Goal: Task Accomplishment & Management: Manage account settings

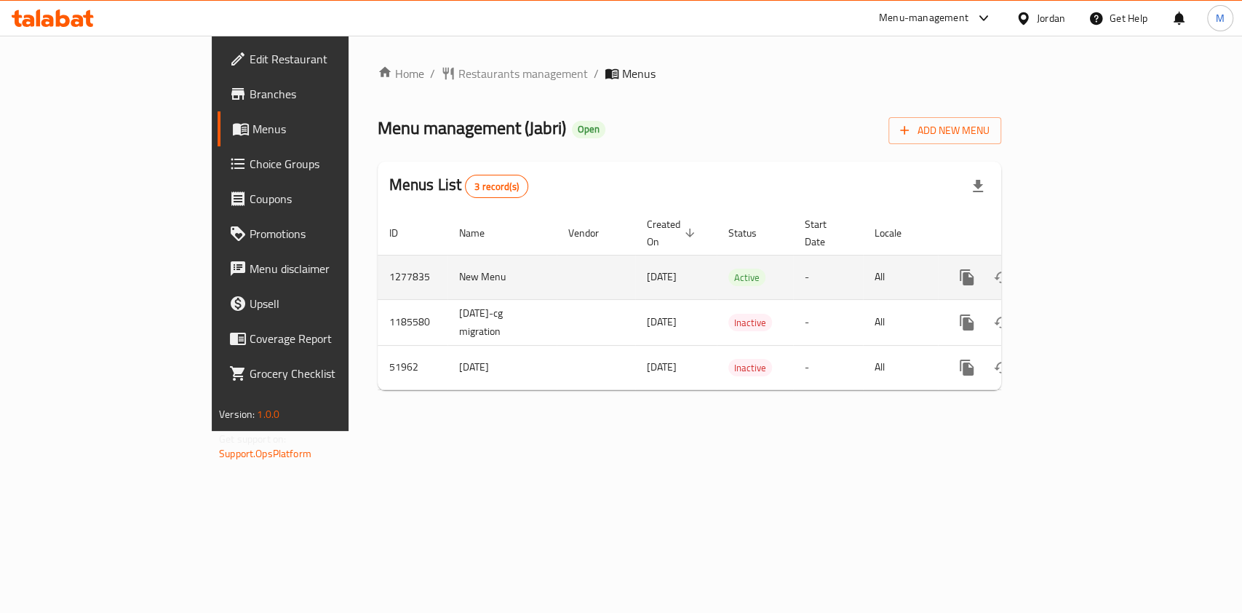
click at [1080, 268] on icon "enhanced table" at bounding box center [1071, 276] width 17 height 17
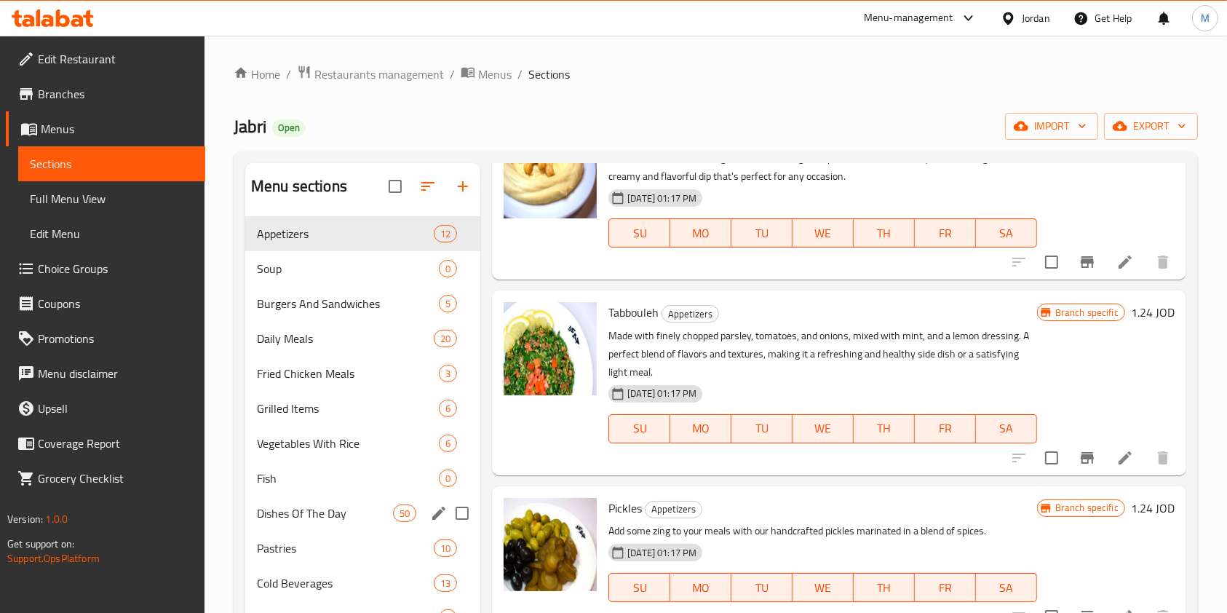
scroll to position [97, 0]
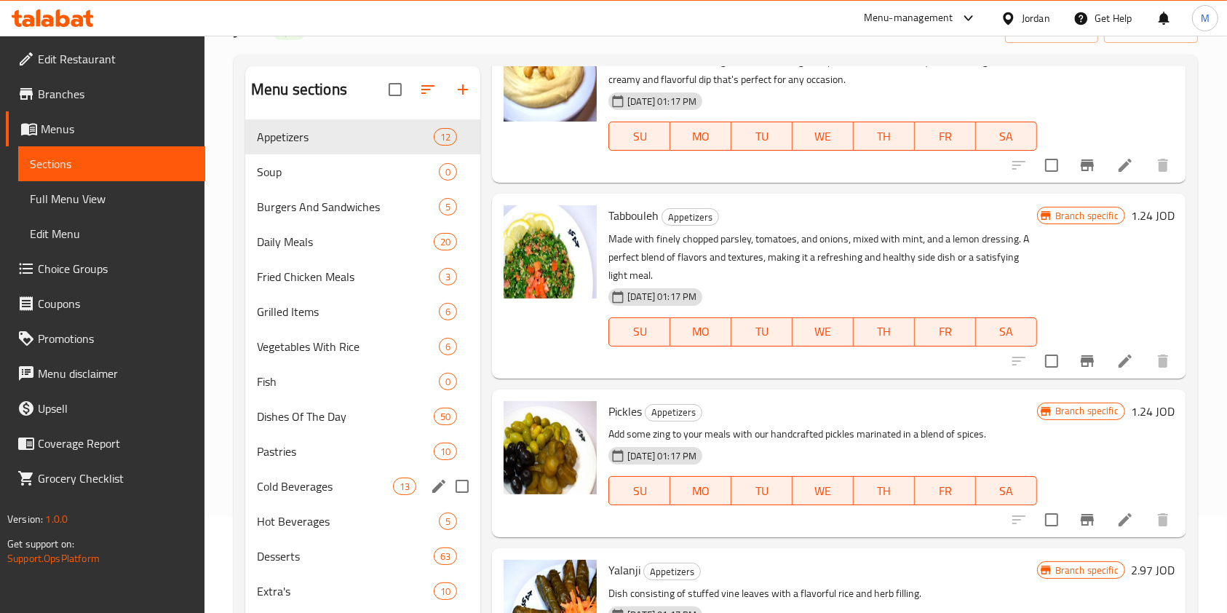
click at [332, 494] on div "Cold Beverages 13" at bounding box center [362, 486] width 235 height 35
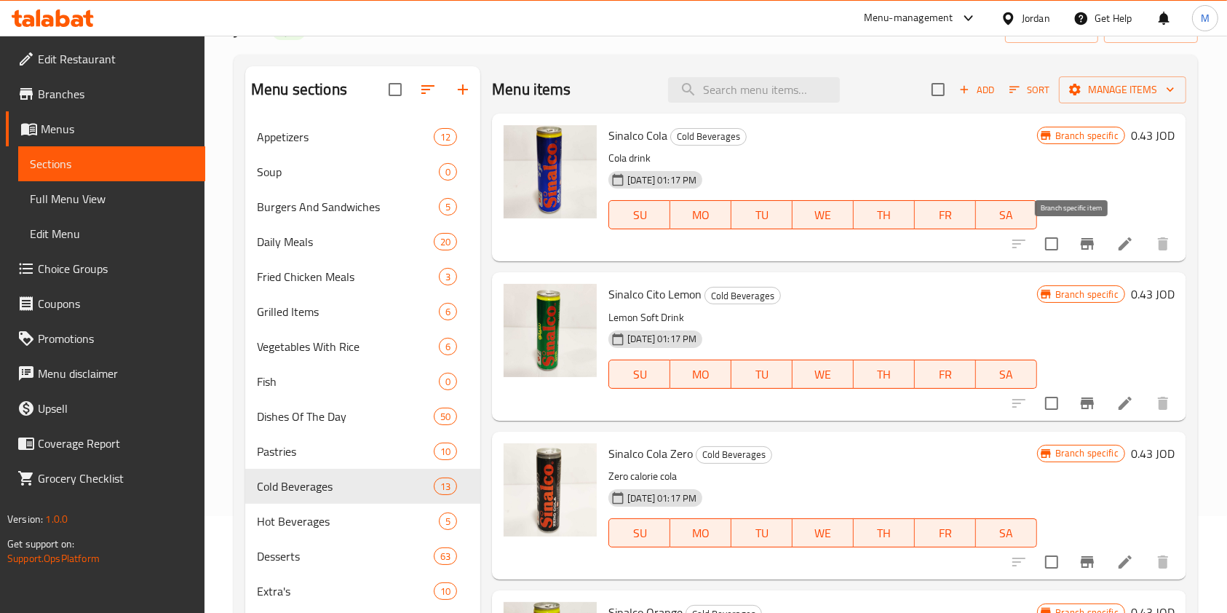
click at [1078, 236] on icon "Branch-specific-item" at bounding box center [1086, 243] width 17 height 17
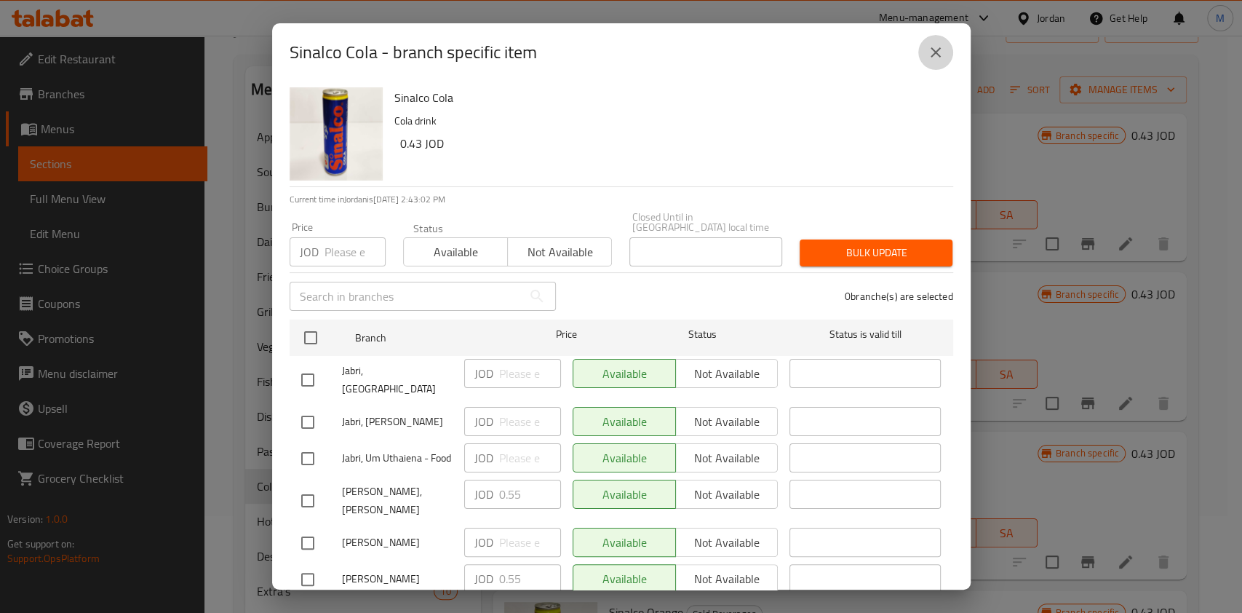
click at [936, 49] on icon "close" at bounding box center [936, 52] width 10 height 10
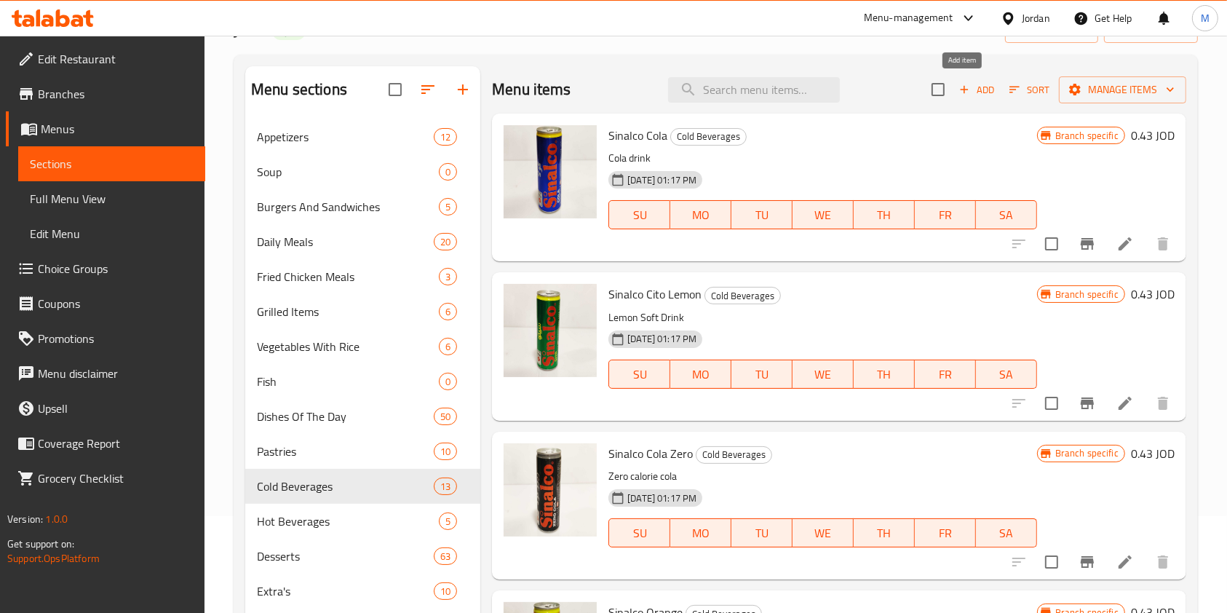
click at [974, 92] on span "Add" at bounding box center [976, 89] width 39 height 17
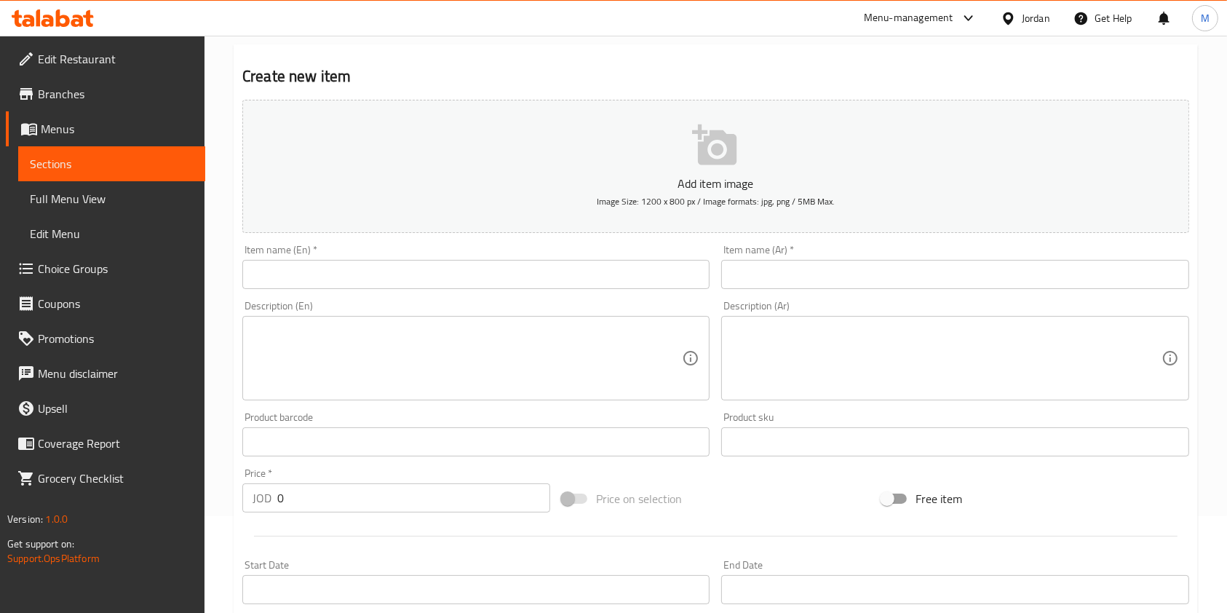
click at [869, 284] on input "text" at bounding box center [954, 274] width 467 height 29
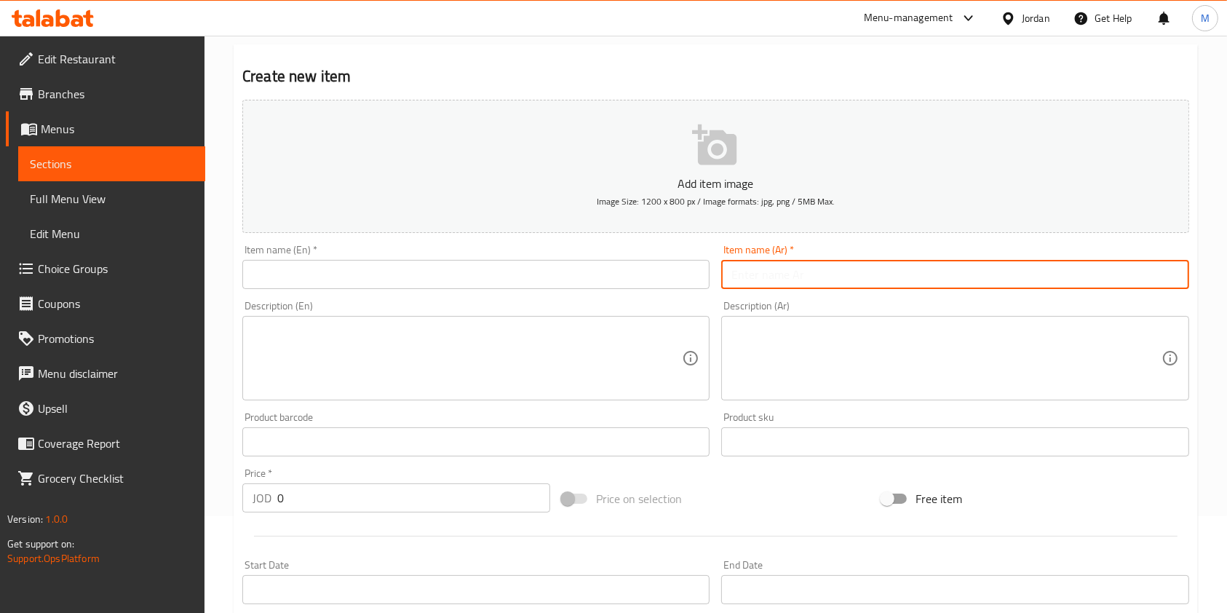
paste input "عصير البرتقال مع [PERSON_NAME]"
type input "عصير البرتقال مع [PERSON_NAME]"
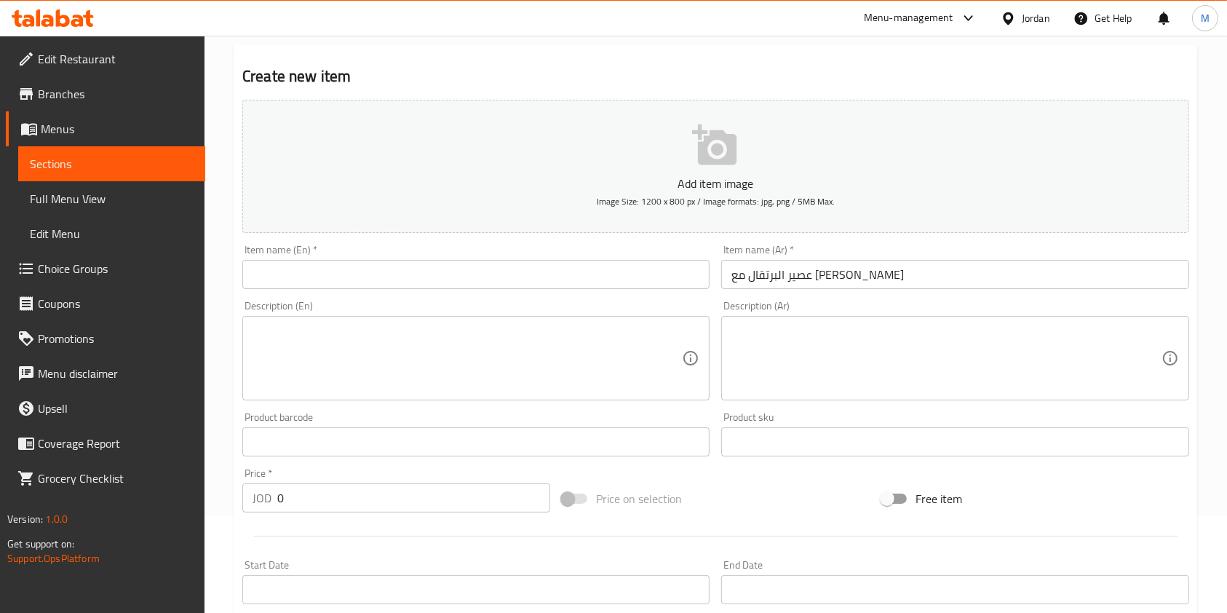
click at [373, 279] on input "text" at bounding box center [475, 274] width 467 height 29
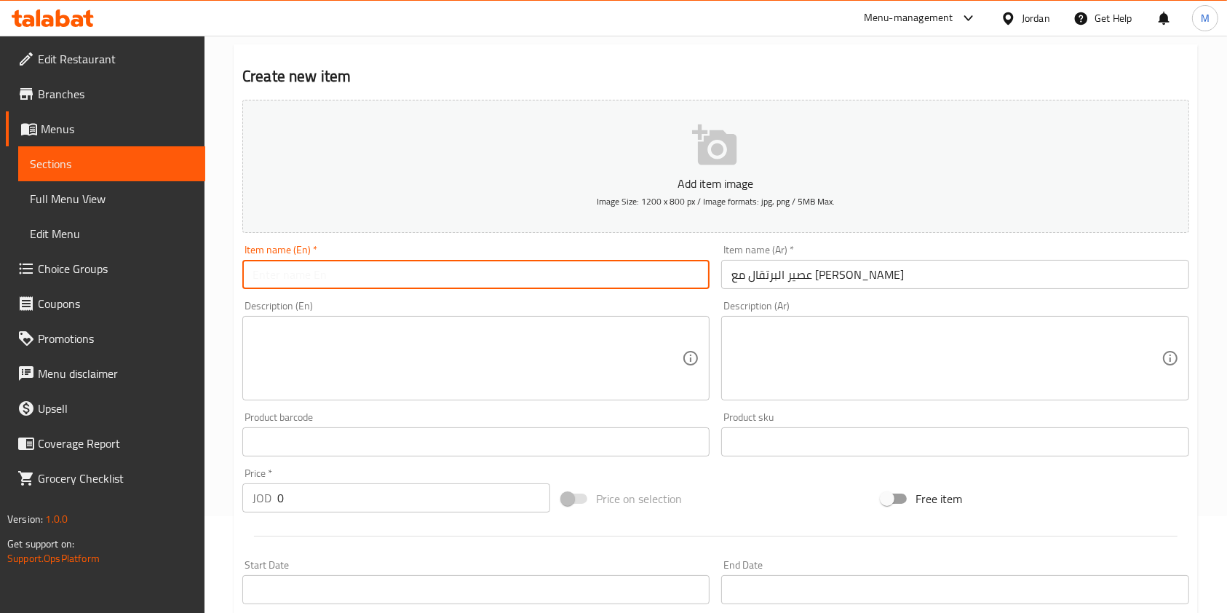
paste input "Orange and Carrots Drink"
type input "Orange and Carrots Drink"
click at [313, 375] on textarea at bounding box center [466, 358] width 429 height 69
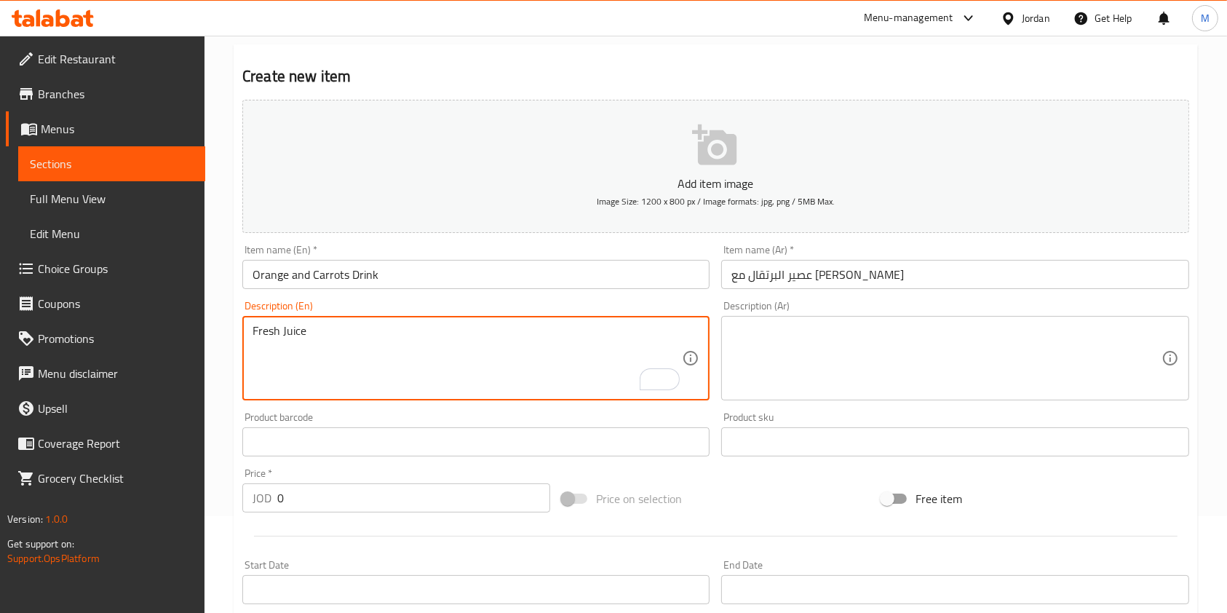
type textarea "Fresh Juice"
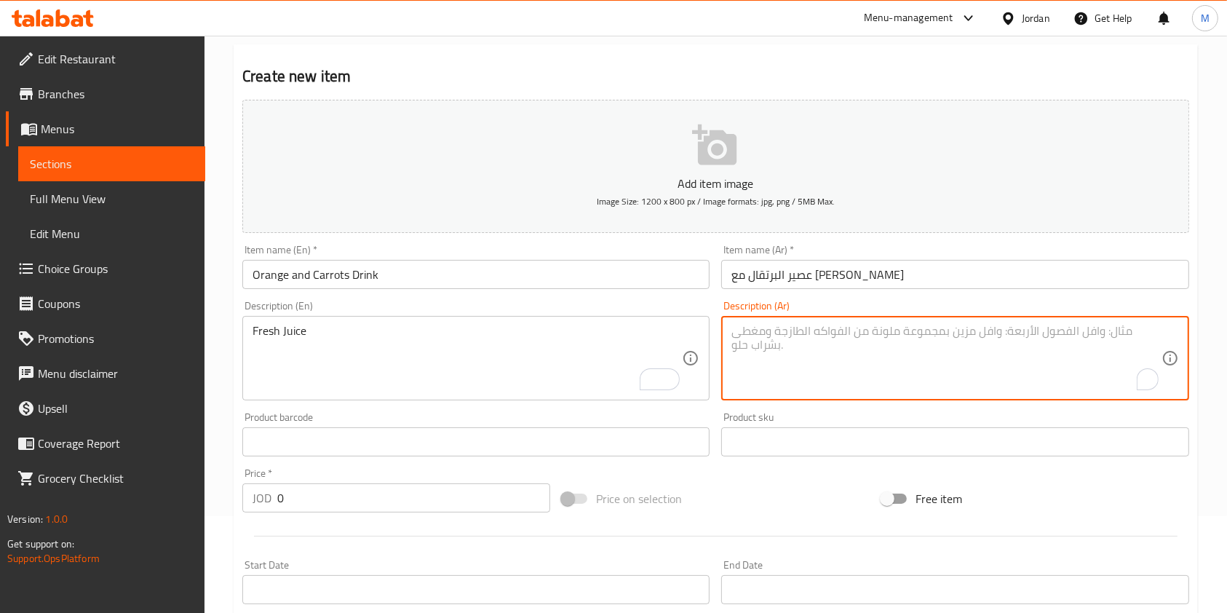
click at [916, 381] on textarea "To enrich screen reader interactions, please activate Accessibility in Grammarl…" at bounding box center [945, 358] width 429 height 69
type textarea "عصير طبيعي"
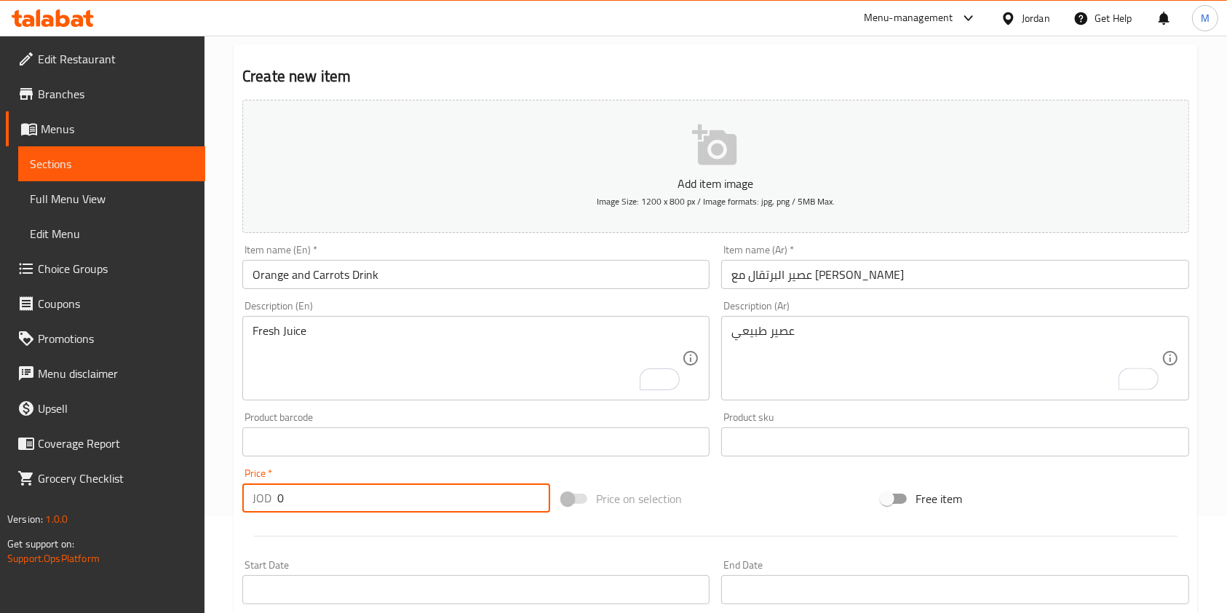
drag, startPoint x: 384, startPoint y: 505, endPoint x: 0, endPoint y: 436, distance: 390.3
click at [64, 458] on div "Edit Restaurant Branches Menus Sections Full Menu View Edit Menu Choice Groups …" at bounding box center [613, 435] width 1227 height 992
type input "0.56"
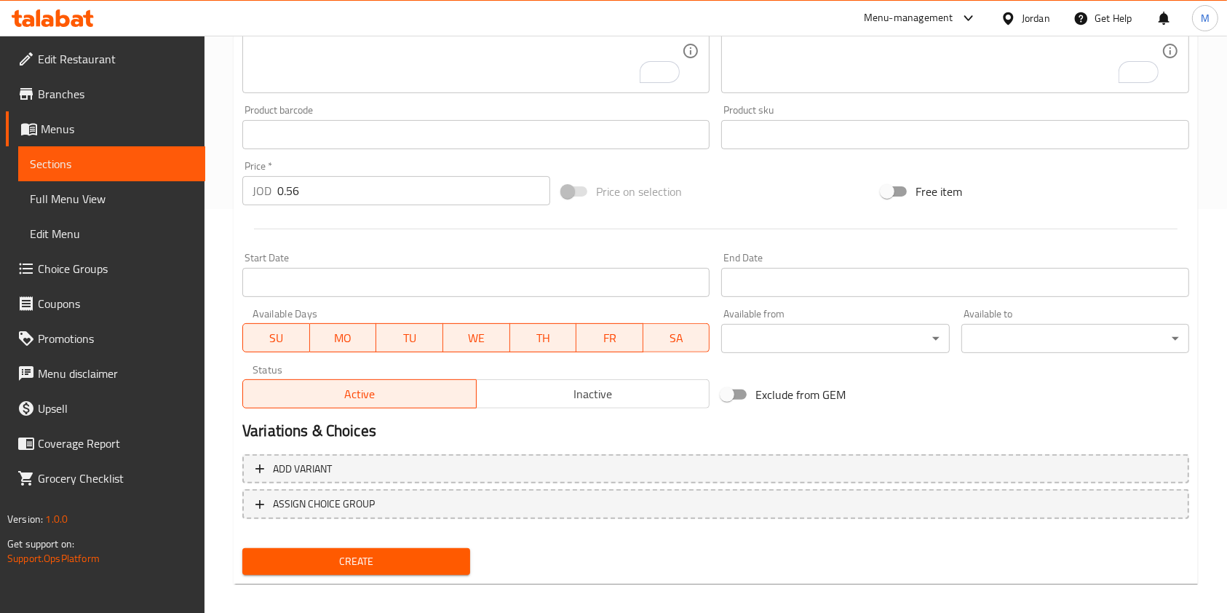
scroll to position [415, 0]
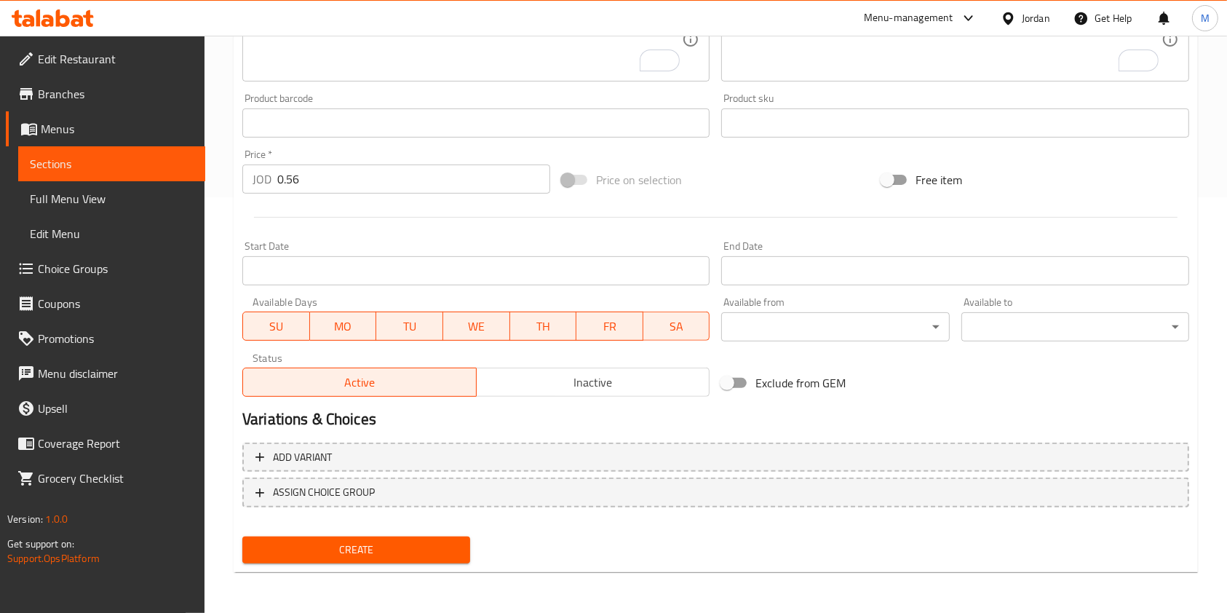
click at [390, 539] on button "Create" at bounding box center [356, 549] width 228 height 27
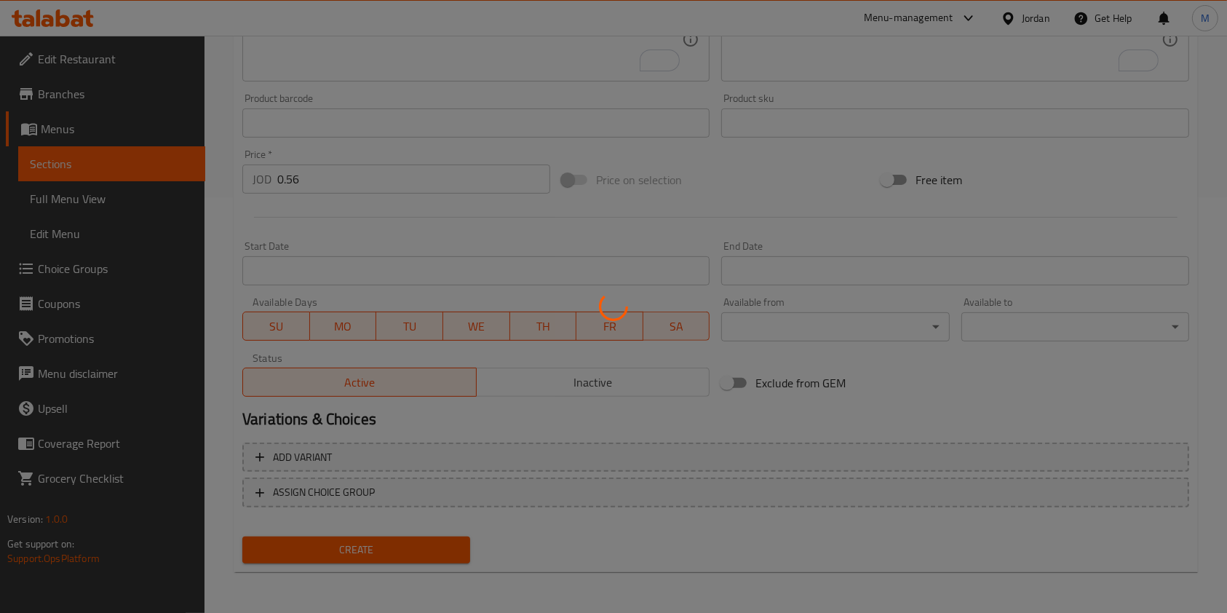
scroll to position [0, 0]
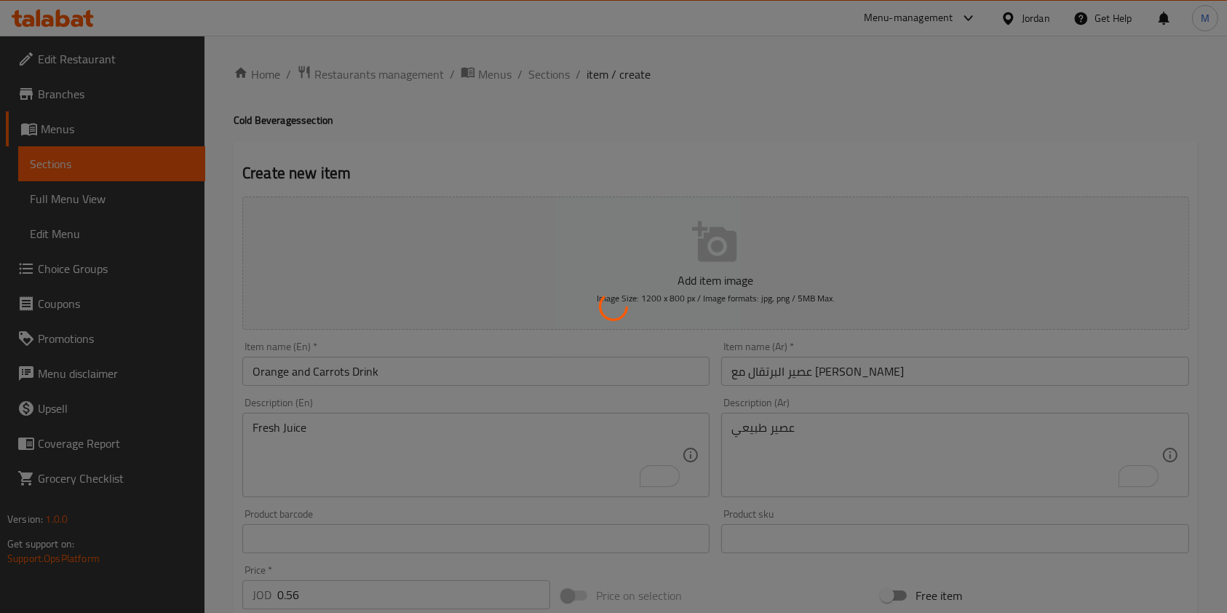
type input "0"
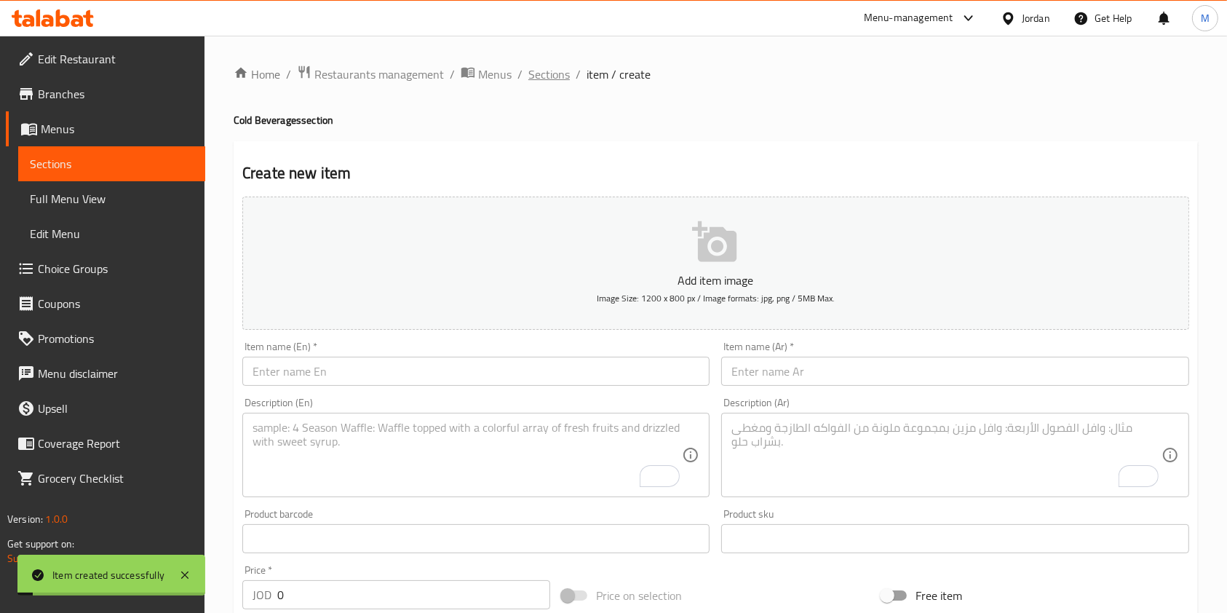
click at [551, 73] on span "Sections" at bounding box center [548, 73] width 41 height 17
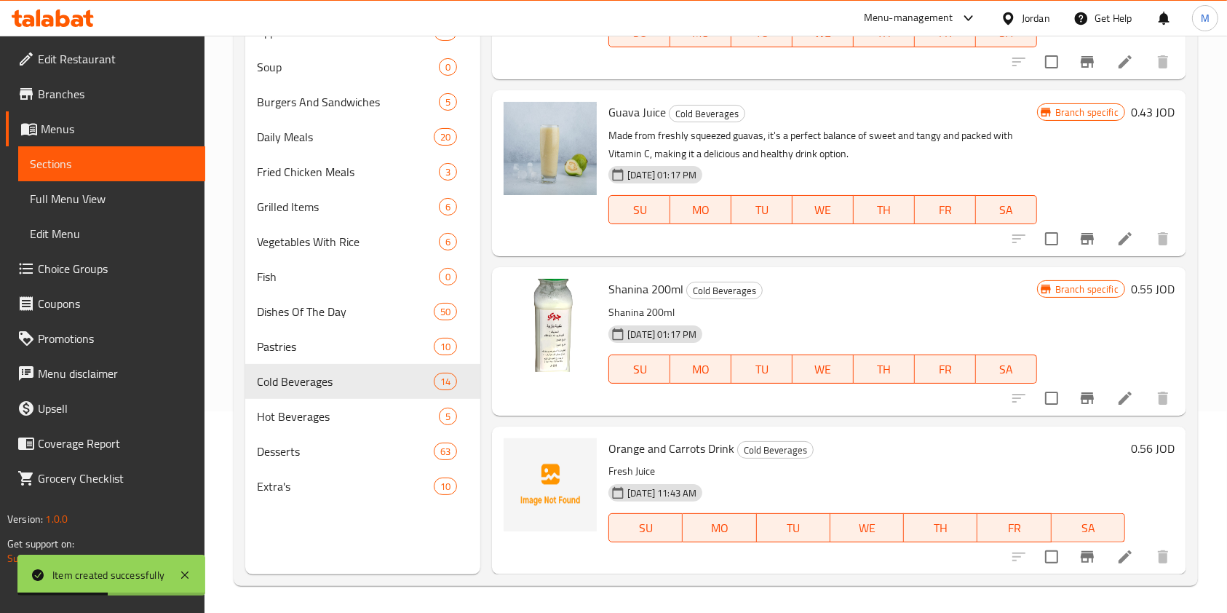
scroll to position [204, 0]
click at [1003, 64] on div at bounding box center [1090, 59] width 179 height 35
click at [1011, 55] on div at bounding box center [1090, 59] width 179 height 35
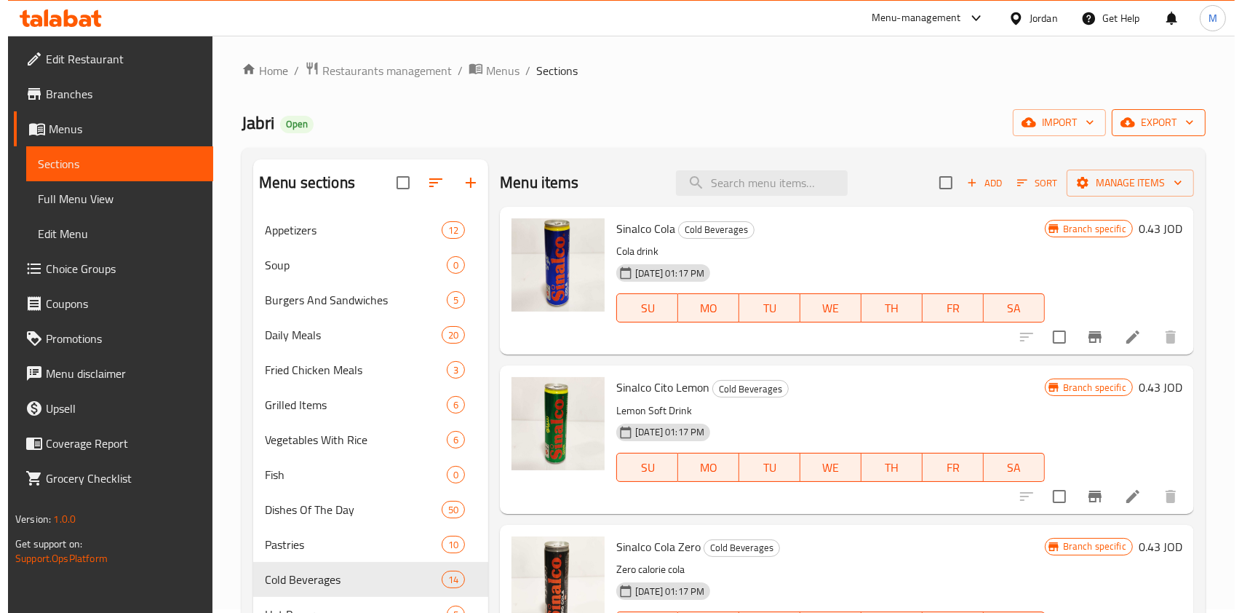
scroll to position [0, 0]
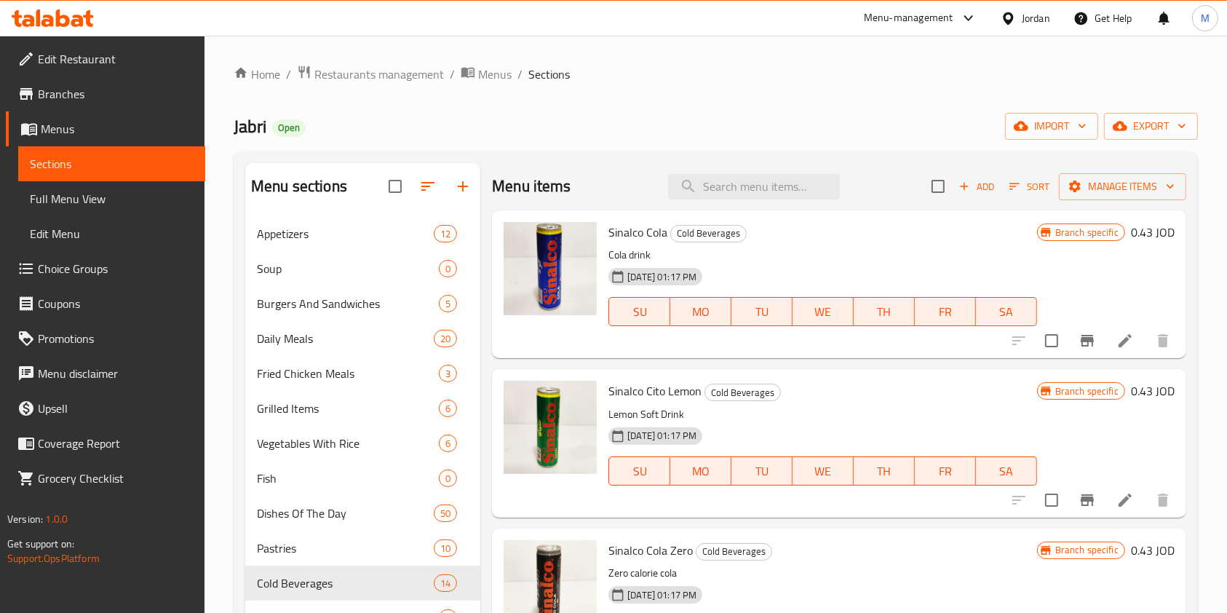
click at [1009, 186] on span "Sort" at bounding box center [1029, 186] width 40 height 17
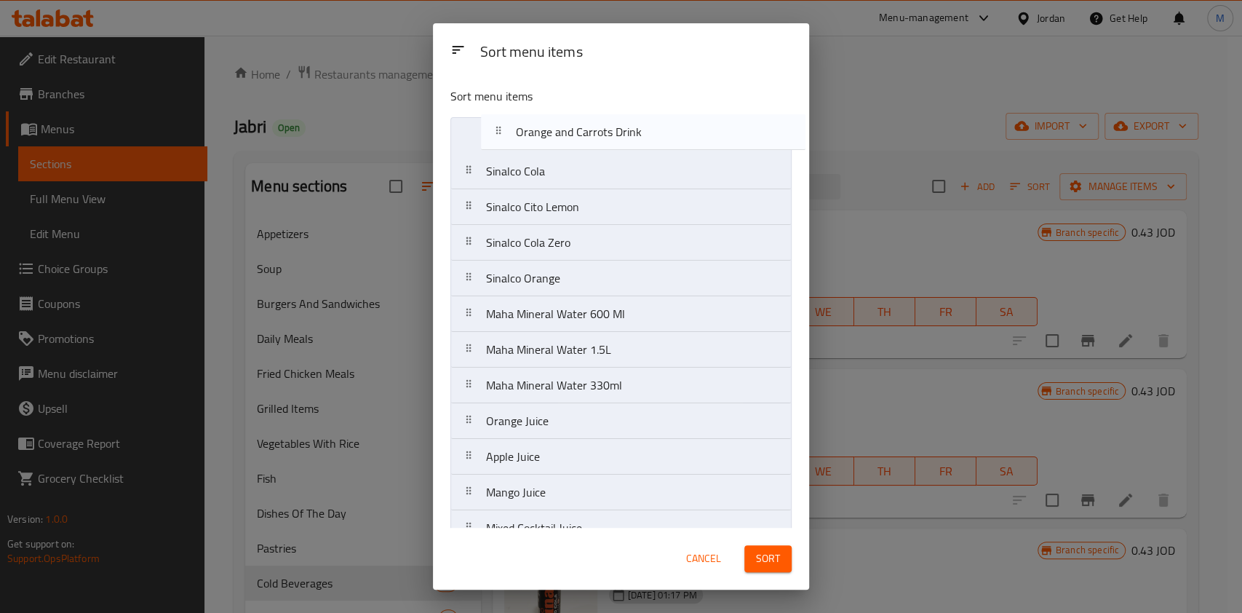
drag, startPoint x: 528, startPoint y: 518, endPoint x: 559, endPoint y: 142, distance: 377.4
click at [559, 142] on nav "Sinalco Cola Sinalco Cito Lemon Sinalco Cola Zero Sinalco Orange Maha Mineral W…" at bounding box center [620, 367] width 341 height 501
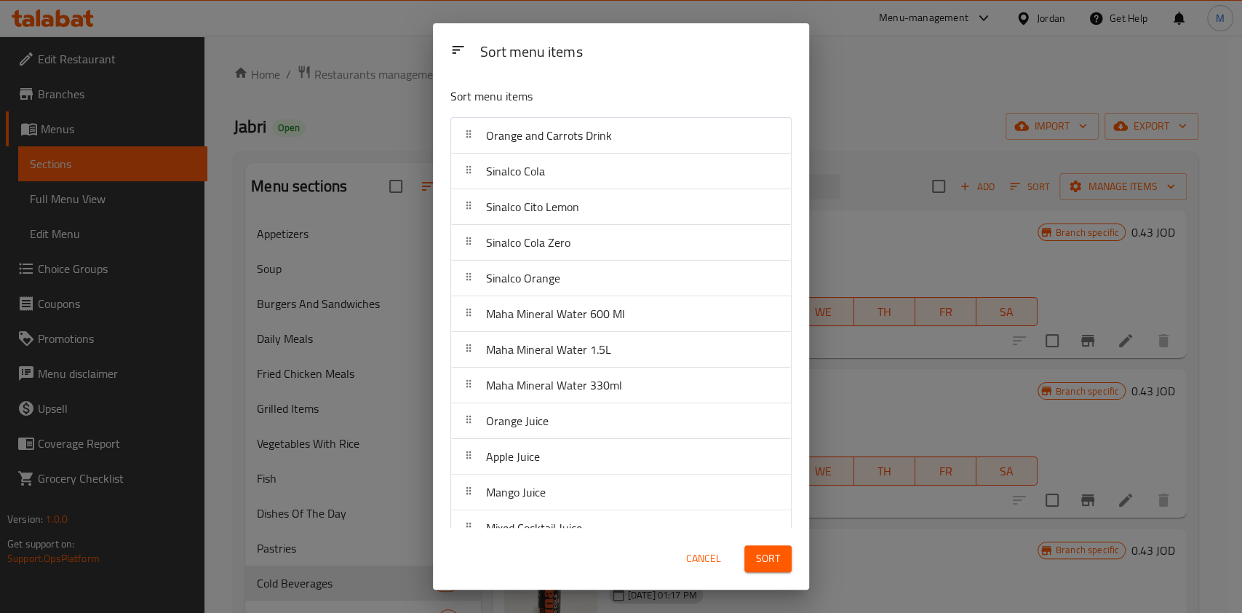
click at [762, 557] on span "Sort" at bounding box center [768, 558] width 24 height 18
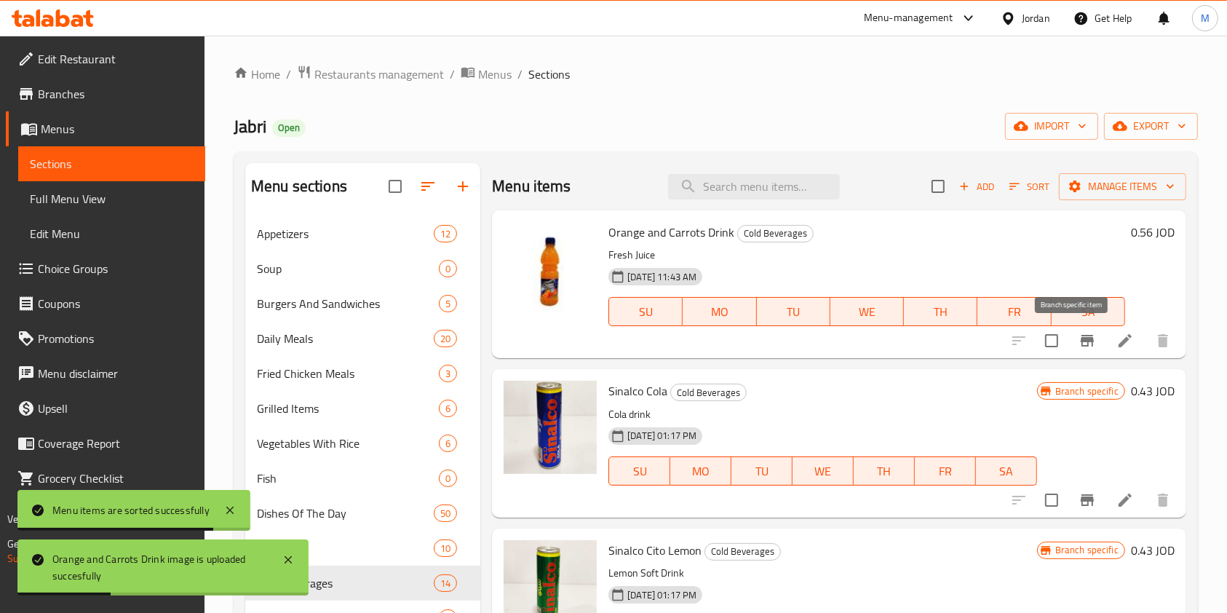
click at [1086, 343] on button "Branch-specific-item" at bounding box center [1087, 340] width 35 height 35
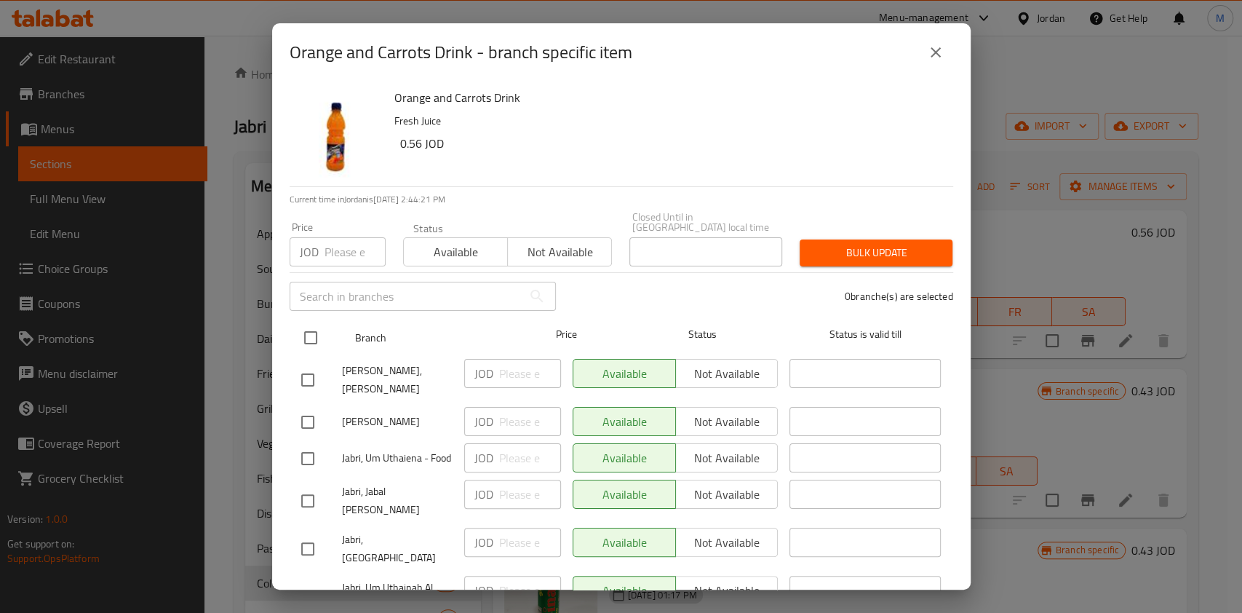
click at [315, 324] on input "checkbox" at bounding box center [310, 337] width 31 height 31
checkbox input "true"
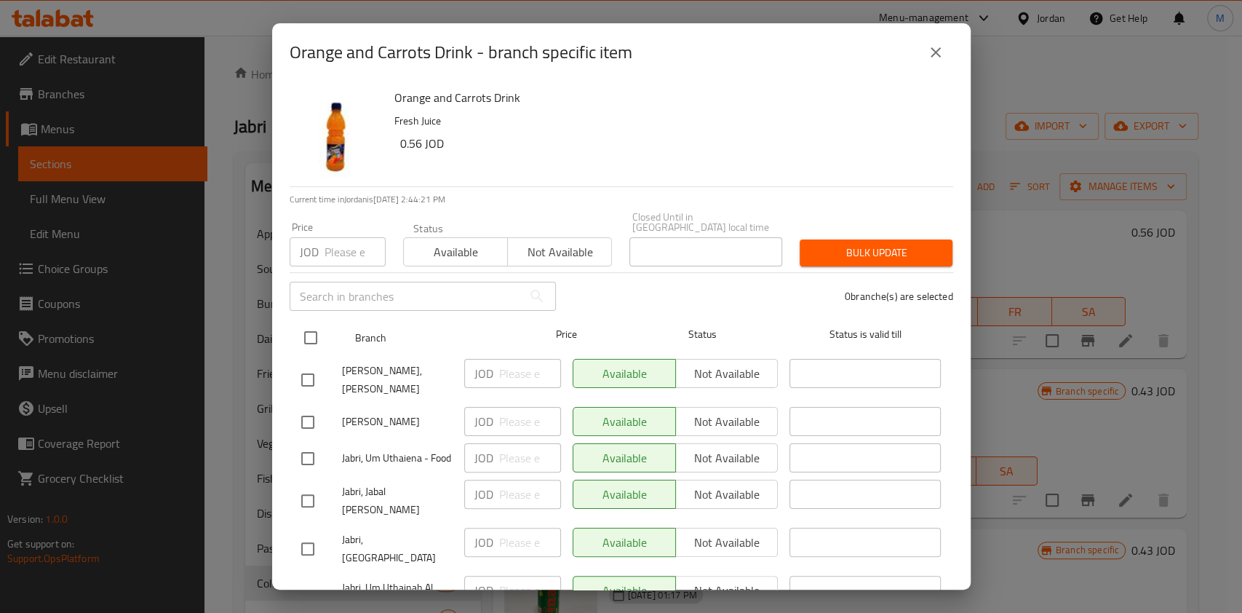
checkbox input "true"
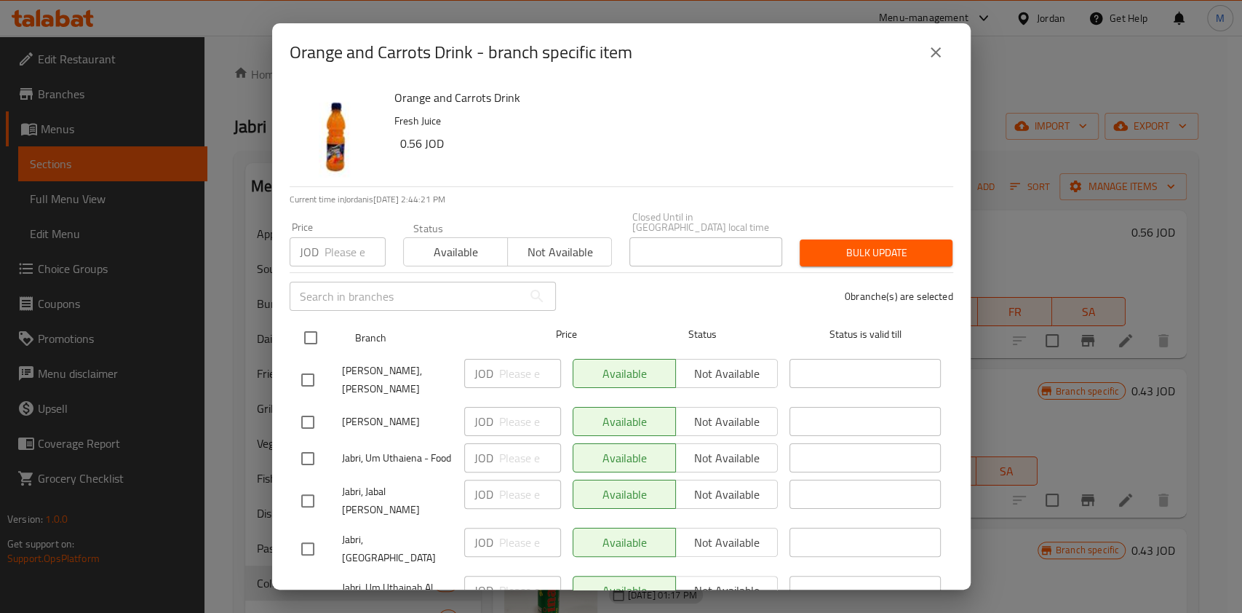
checkbox input "true"
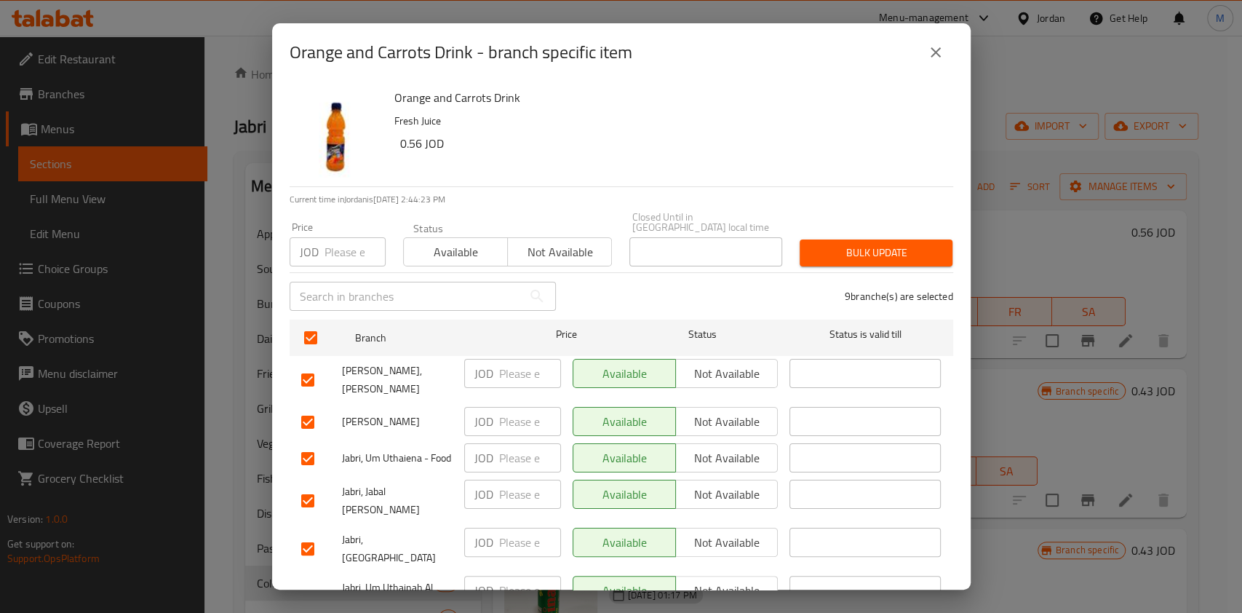
click at [714, 367] on span "Not available" at bounding box center [727, 373] width 91 height 21
click at [877, 244] on span "Bulk update" at bounding box center [876, 253] width 130 height 18
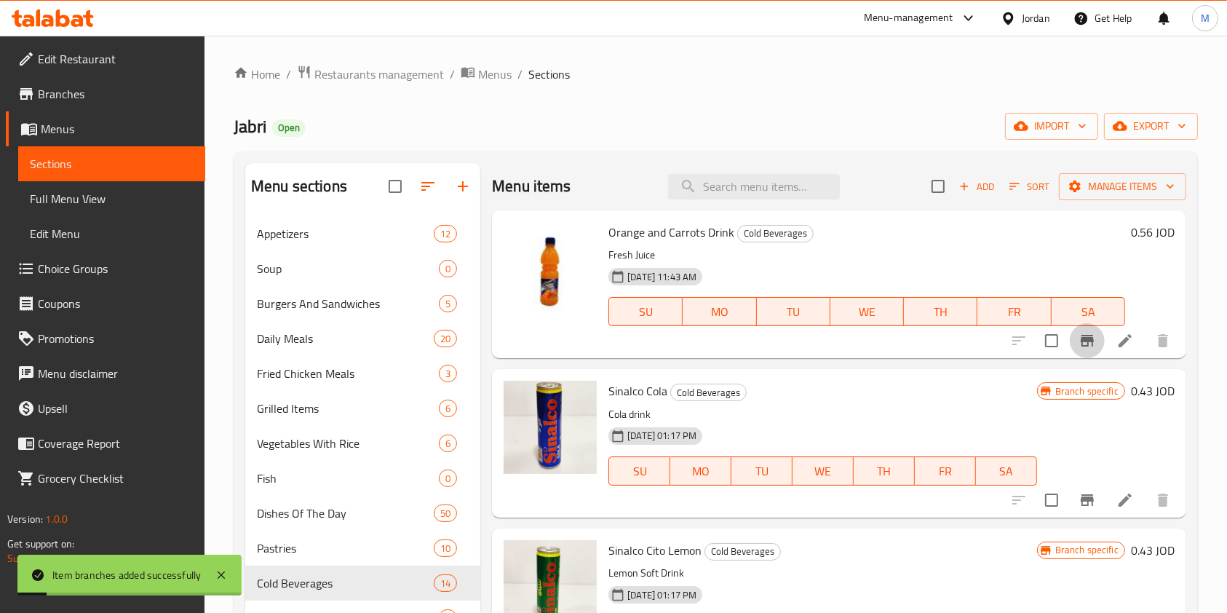
click at [1078, 344] on icon "Branch-specific-item" at bounding box center [1086, 340] width 17 height 17
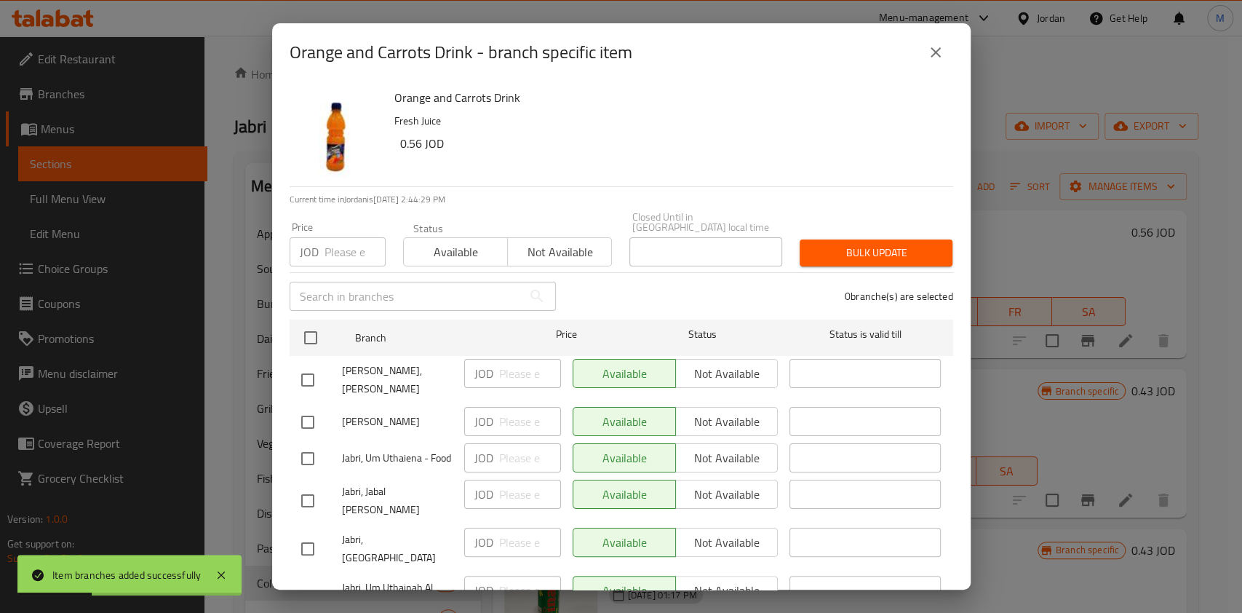
click at [943, 41] on button "close" at bounding box center [935, 52] width 35 height 35
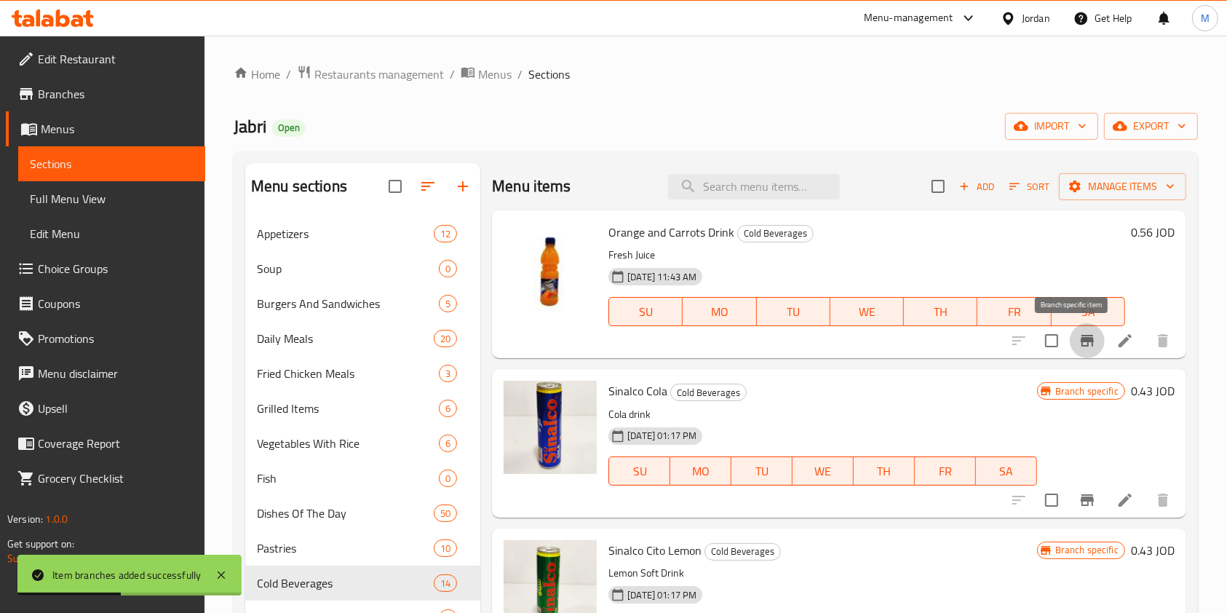
click at [1080, 343] on icon "Branch-specific-item" at bounding box center [1086, 341] width 13 height 12
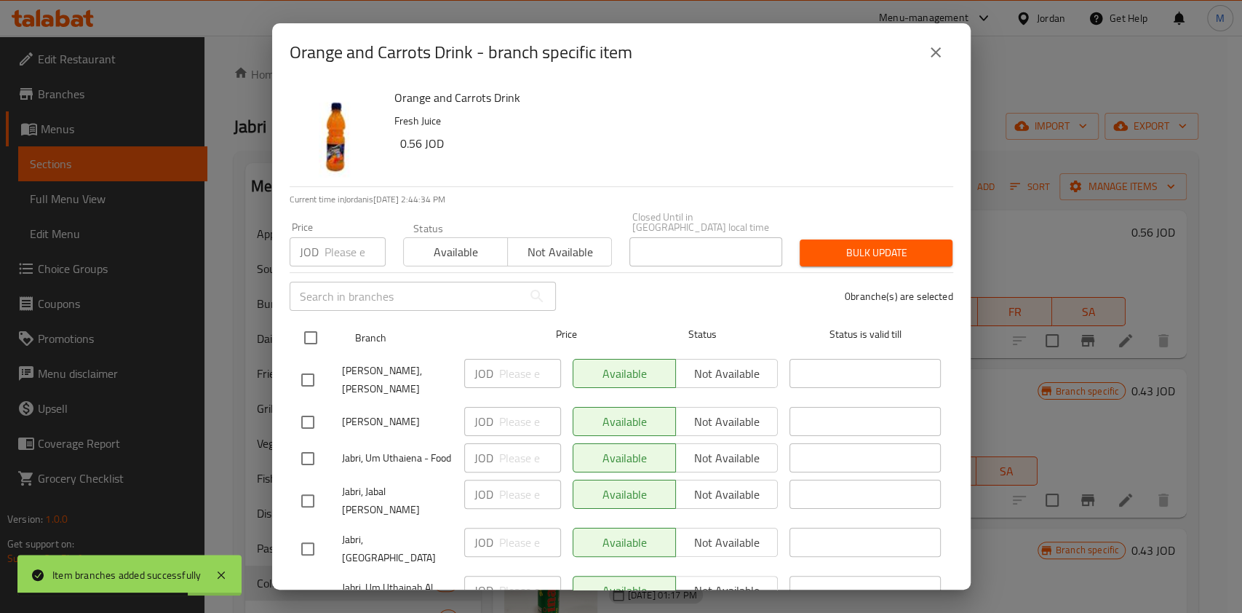
click at [312, 324] on input "checkbox" at bounding box center [310, 337] width 31 height 31
checkbox input "true"
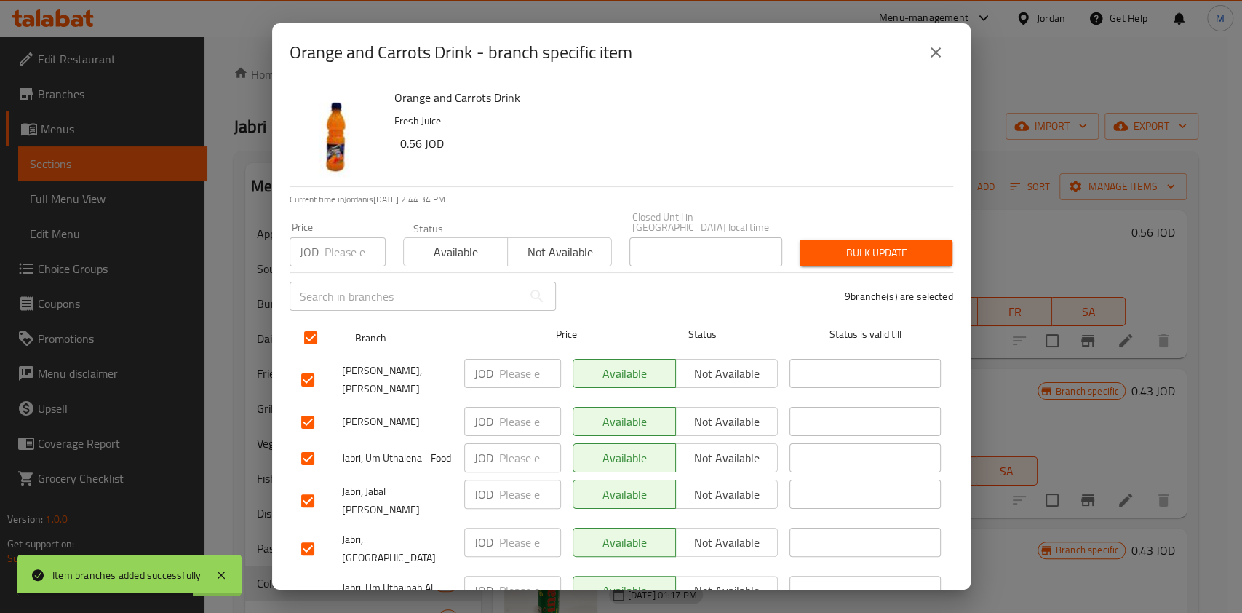
checkbox input "true"
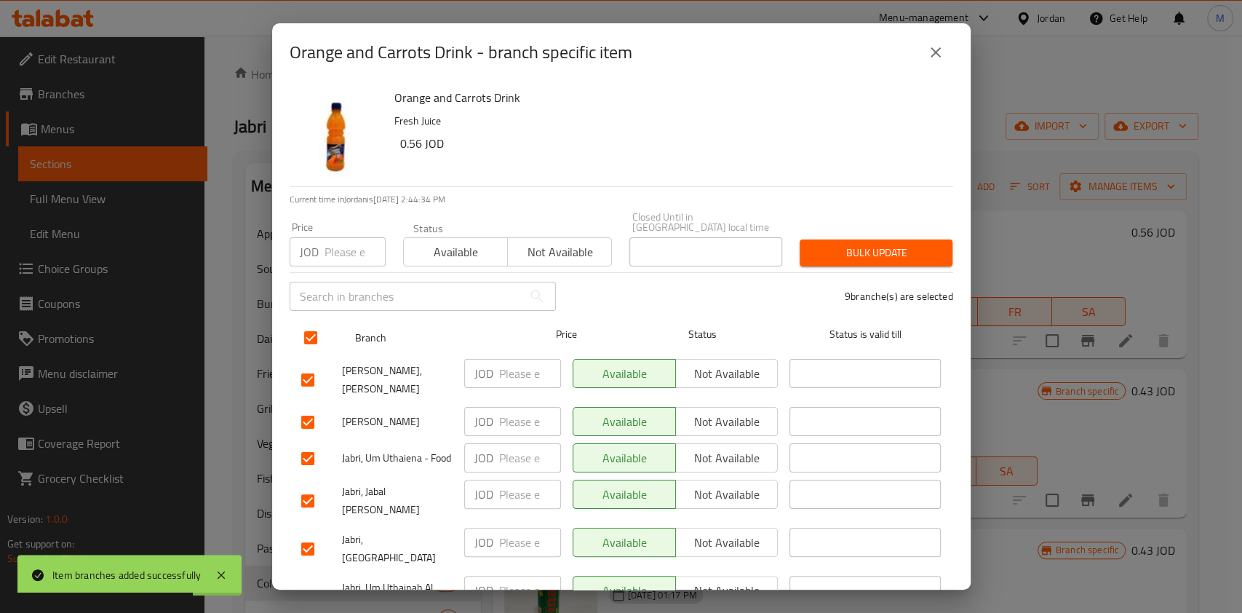
checkbox input "true"
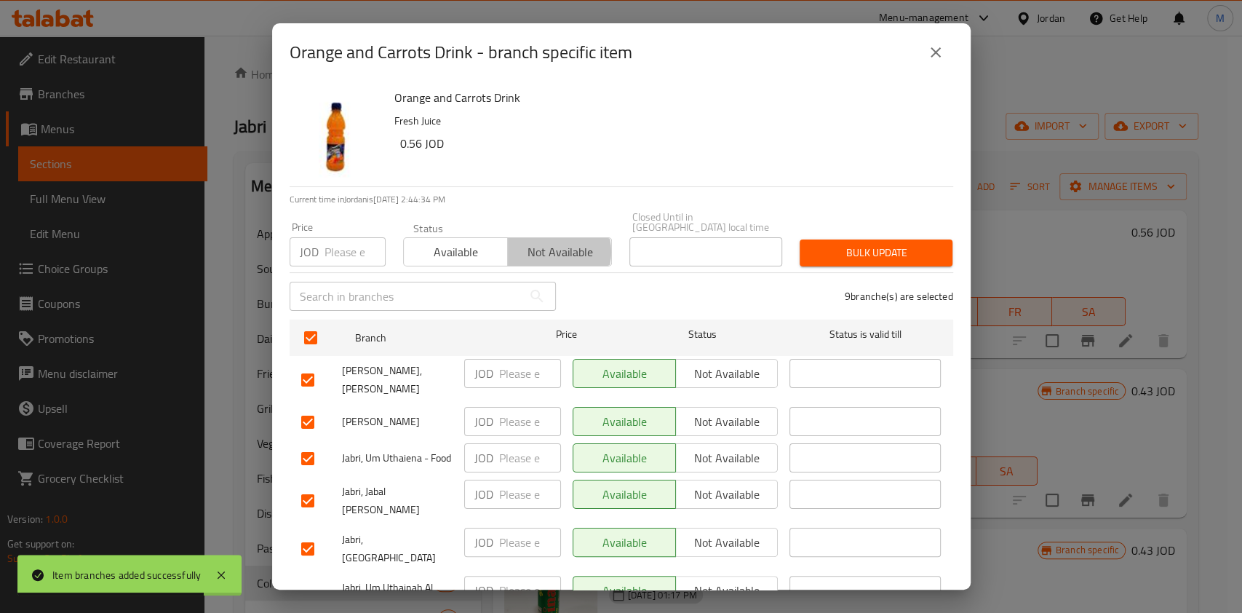
click at [539, 242] on span "Not available" at bounding box center [560, 252] width 92 height 21
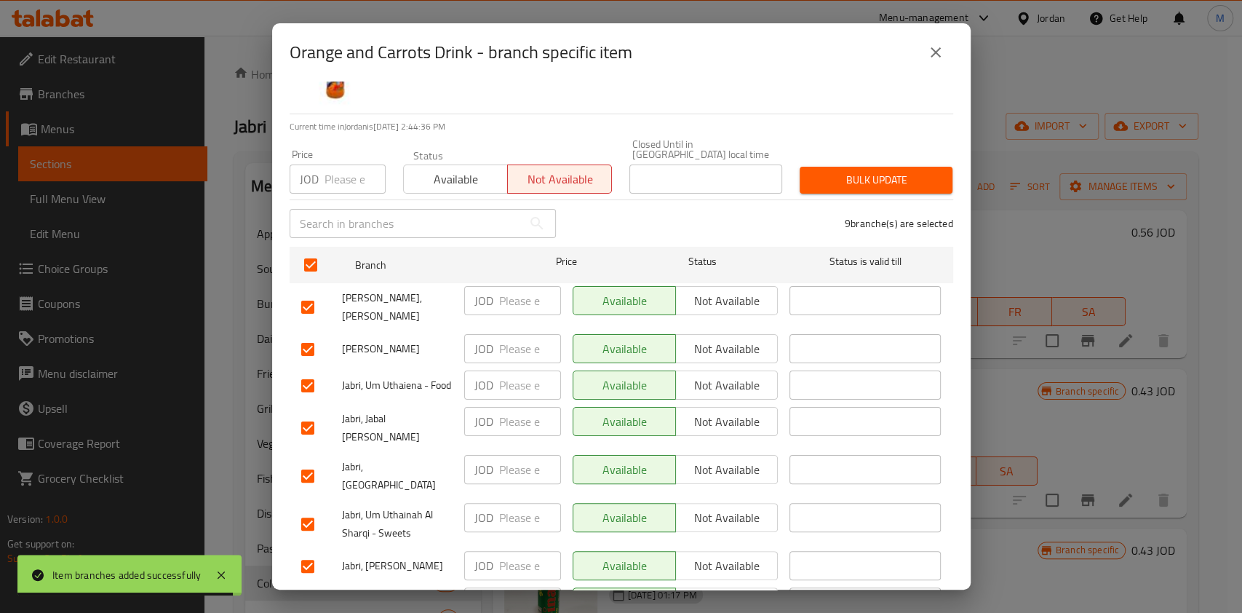
scroll to position [48, 0]
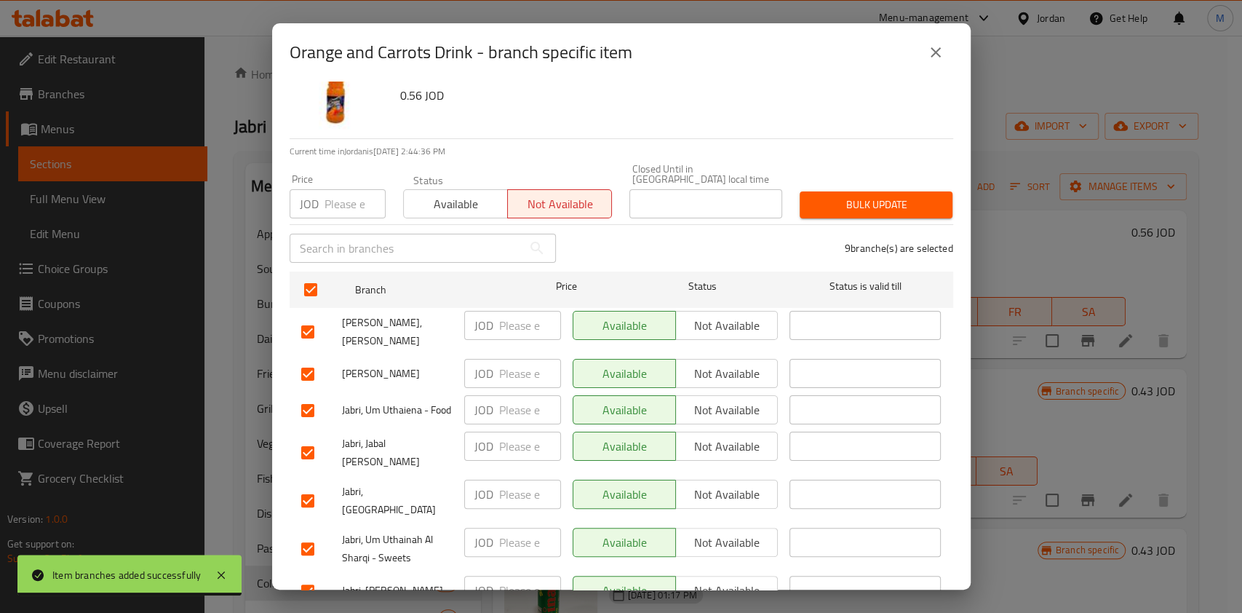
click at [870, 183] on div "Bulk update" at bounding box center [876, 205] width 170 height 44
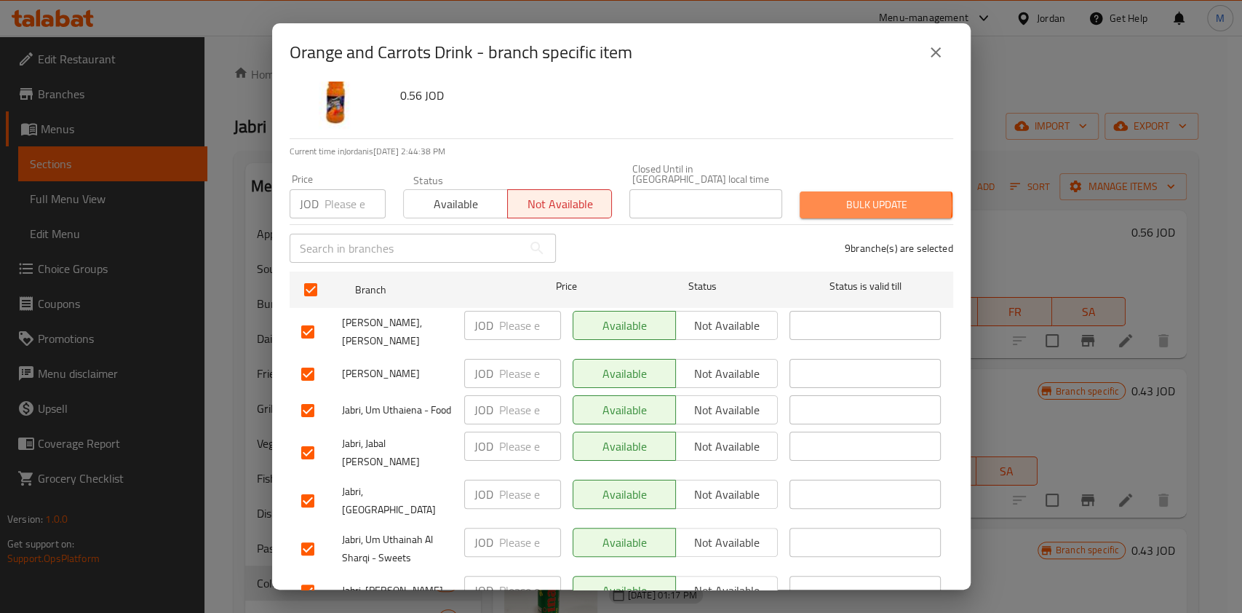
click at [864, 196] on span "Bulk update" at bounding box center [876, 205] width 130 height 18
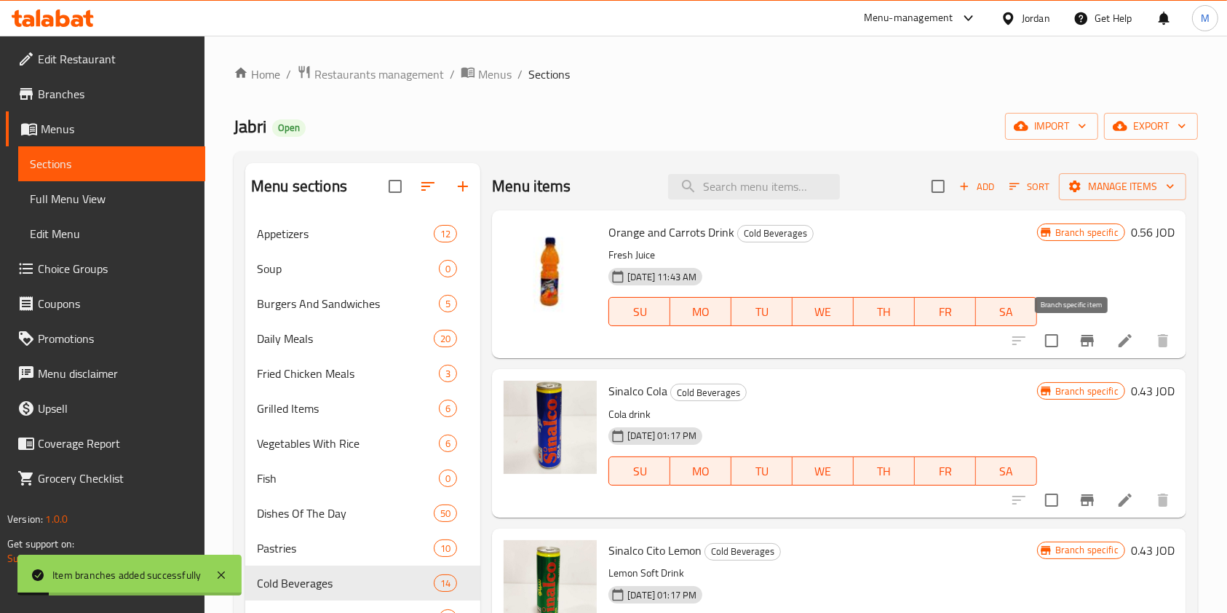
click at [1078, 345] on icon "Branch-specific-item" at bounding box center [1086, 340] width 17 height 17
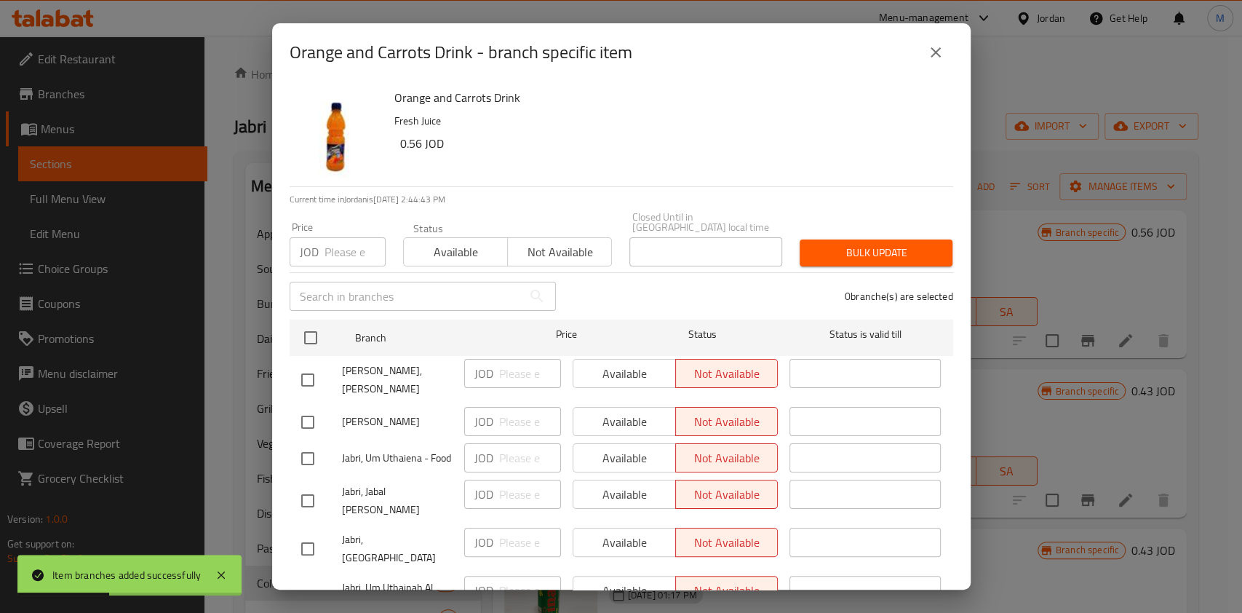
click at [602, 363] on div "Available Not available" at bounding box center [676, 373] width 206 height 29
drag, startPoint x: 297, startPoint y: 369, endPoint x: 311, endPoint y: 365, distance: 14.3
click at [301, 369] on input "checkbox" at bounding box center [307, 380] width 31 height 31
checkbox input "true"
click at [642, 366] on span "Available" at bounding box center [624, 373] width 91 height 21
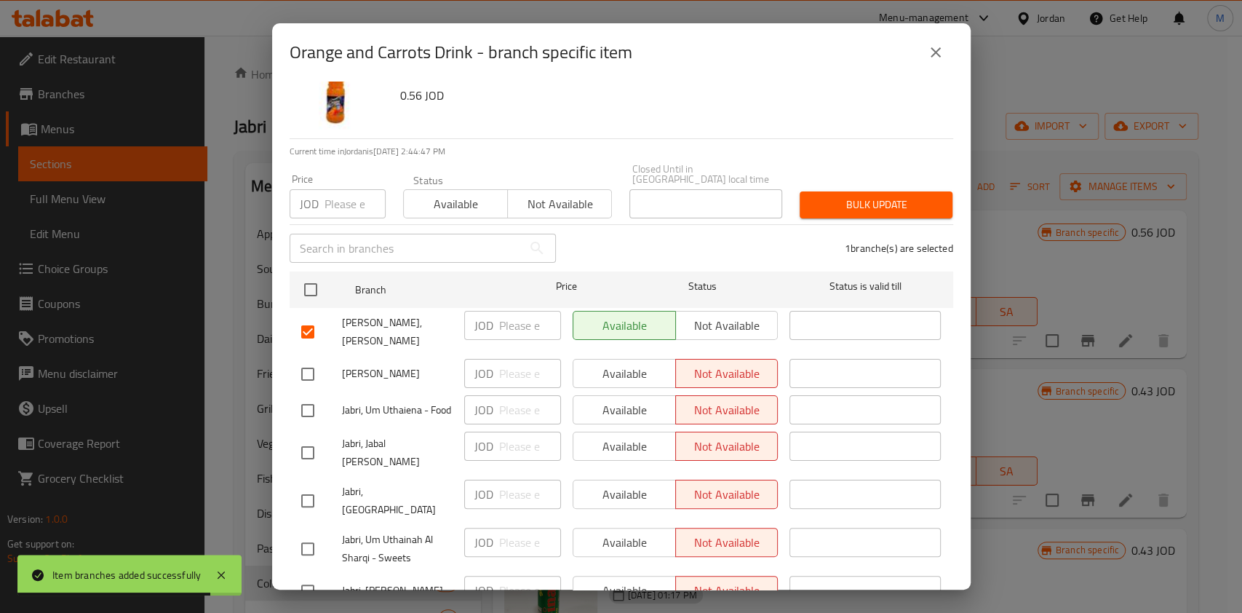
type button "0"
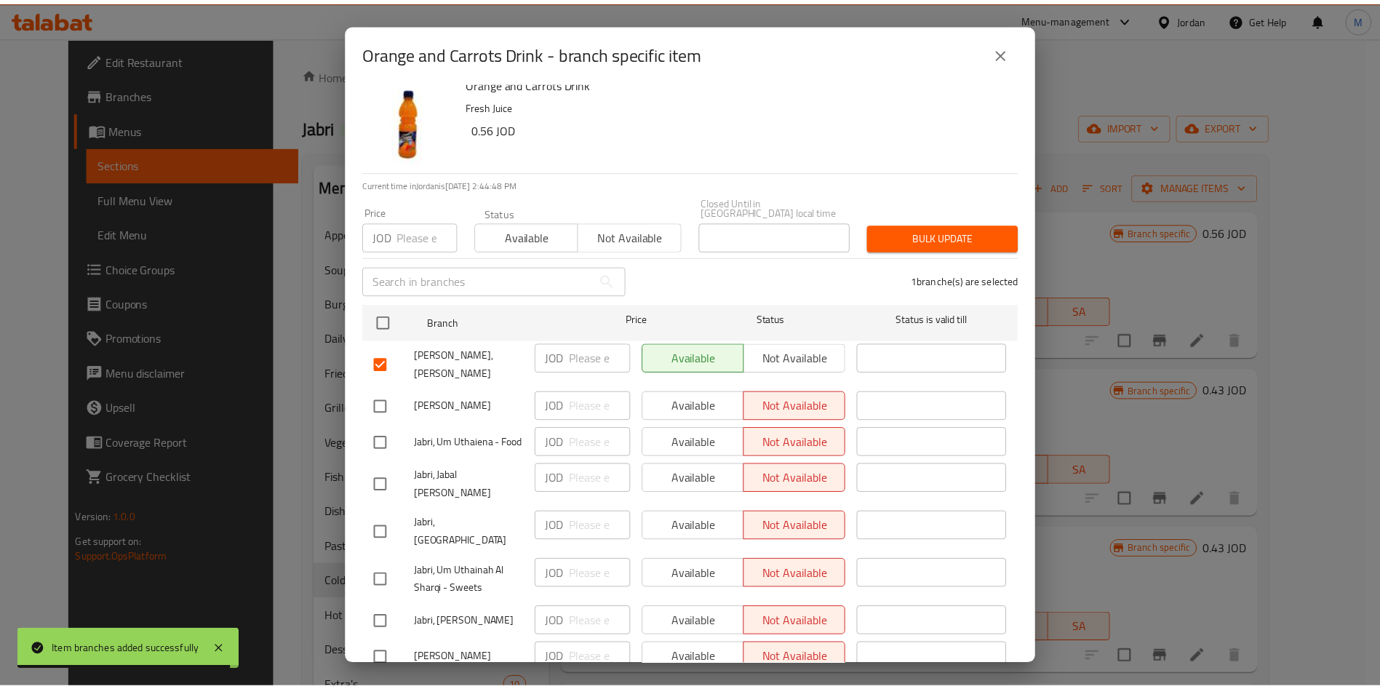
scroll to position [0, 0]
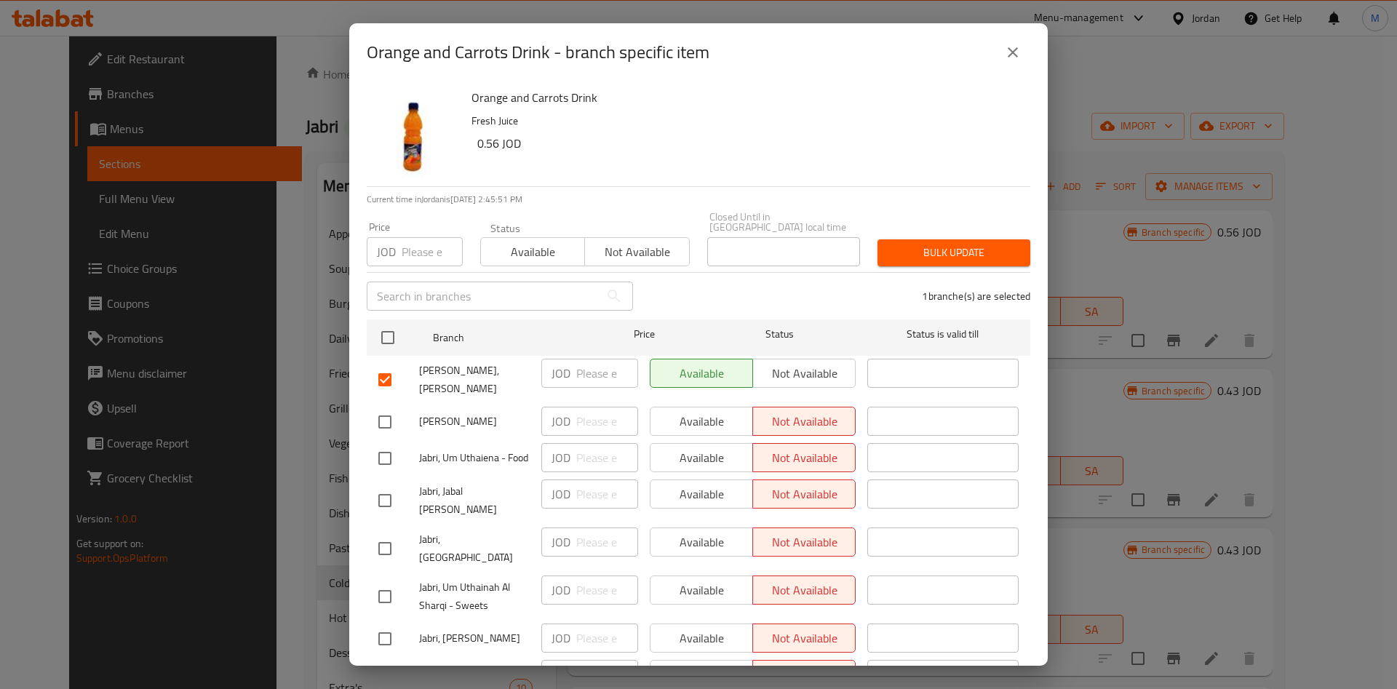
drag, startPoint x: 215, startPoint y: 94, endPoint x: 266, endPoint y: 132, distance: 64.0
click at [215, 94] on div "Orange and Carrots Drink - branch specific item Orange and Carrots Drink Fresh …" at bounding box center [698, 344] width 1397 height 689
click at [256, 195] on div "Orange and Carrots Drink - branch specific item Orange and Carrots Drink Fresh …" at bounding box center [698, 344] width 1397 height 689
click at [1013, 55] on icon "close" at bounding box center [1012, 52] width 17 height 17
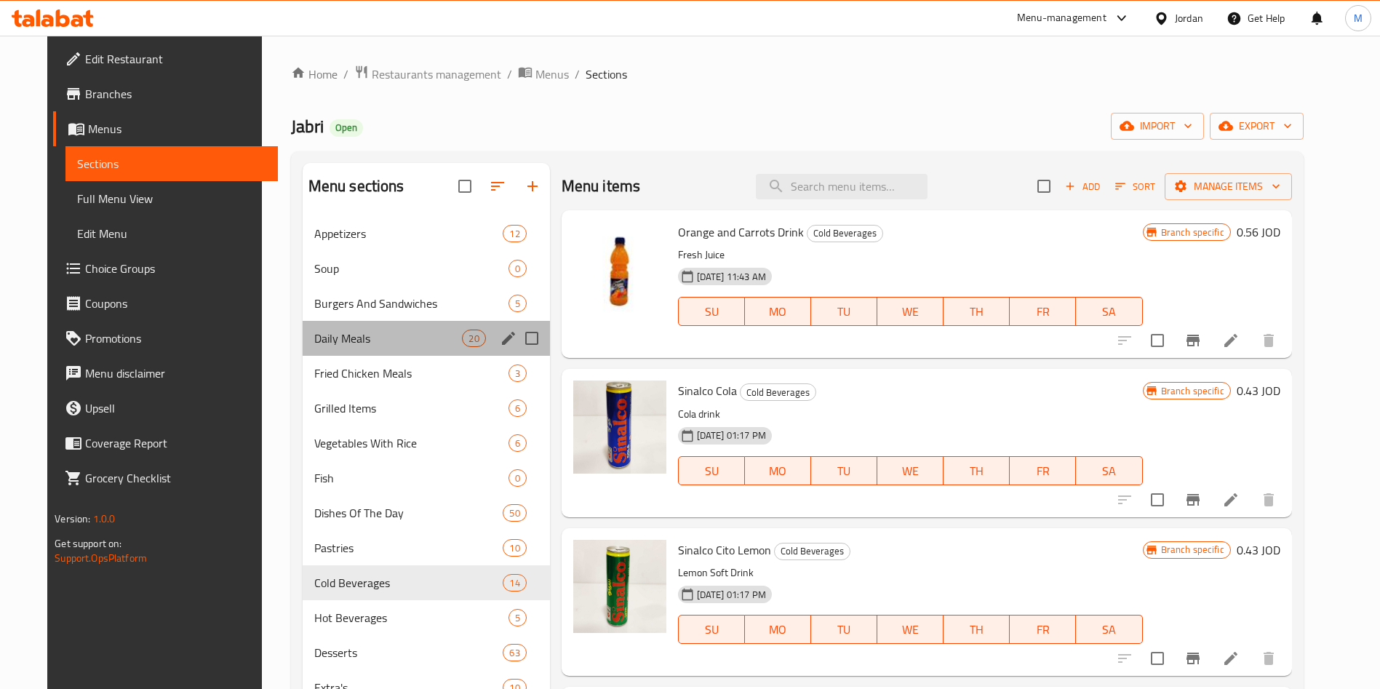
click at [328, 349] on div "Daily Meals 20" at bounding box center [426, 338] width 247 height 35
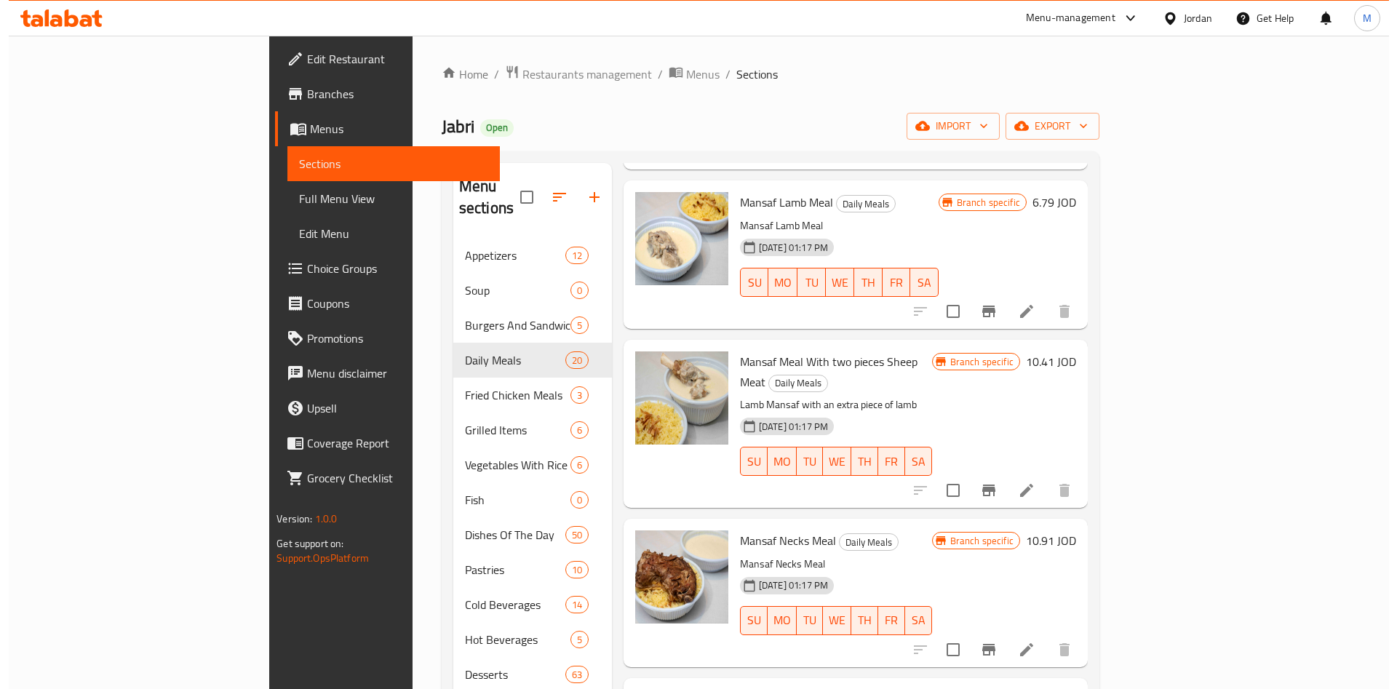
scroll to position [327, 0]
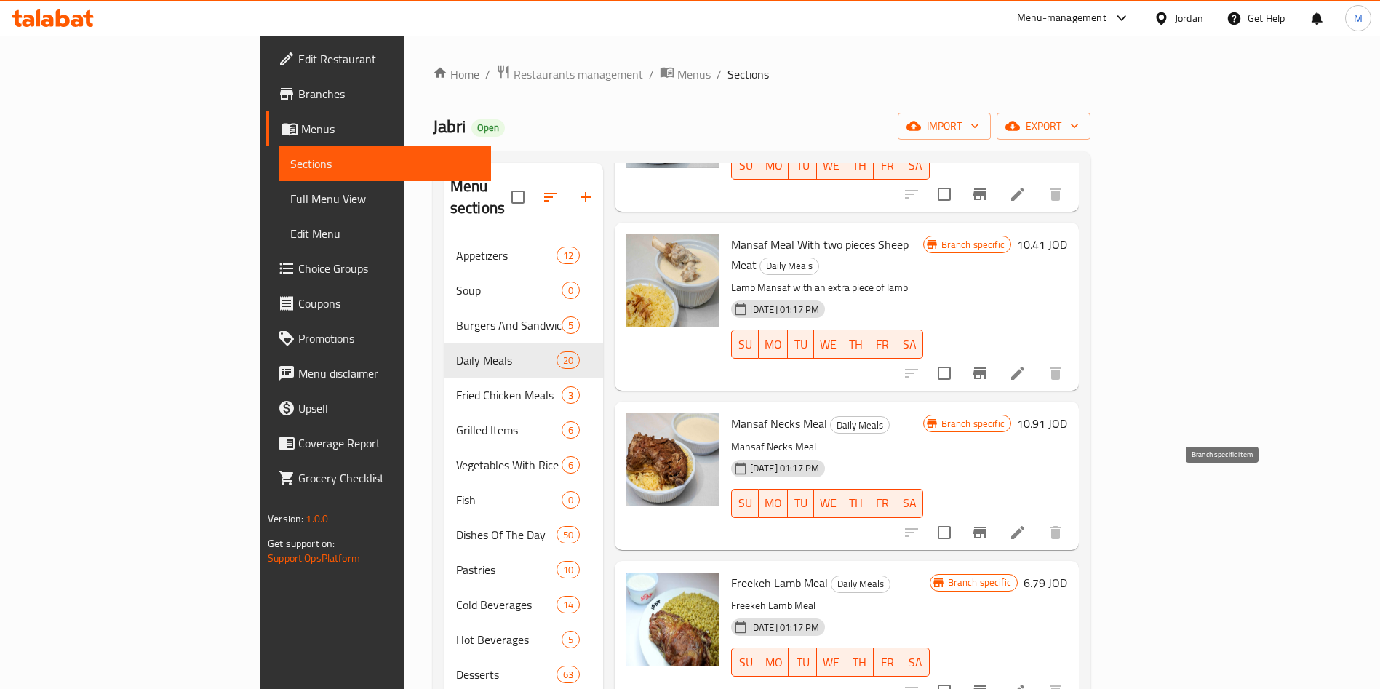
click at [997, 515] on button "Branch-specific-item" at bounding box center [980, 532] width 35 height 35
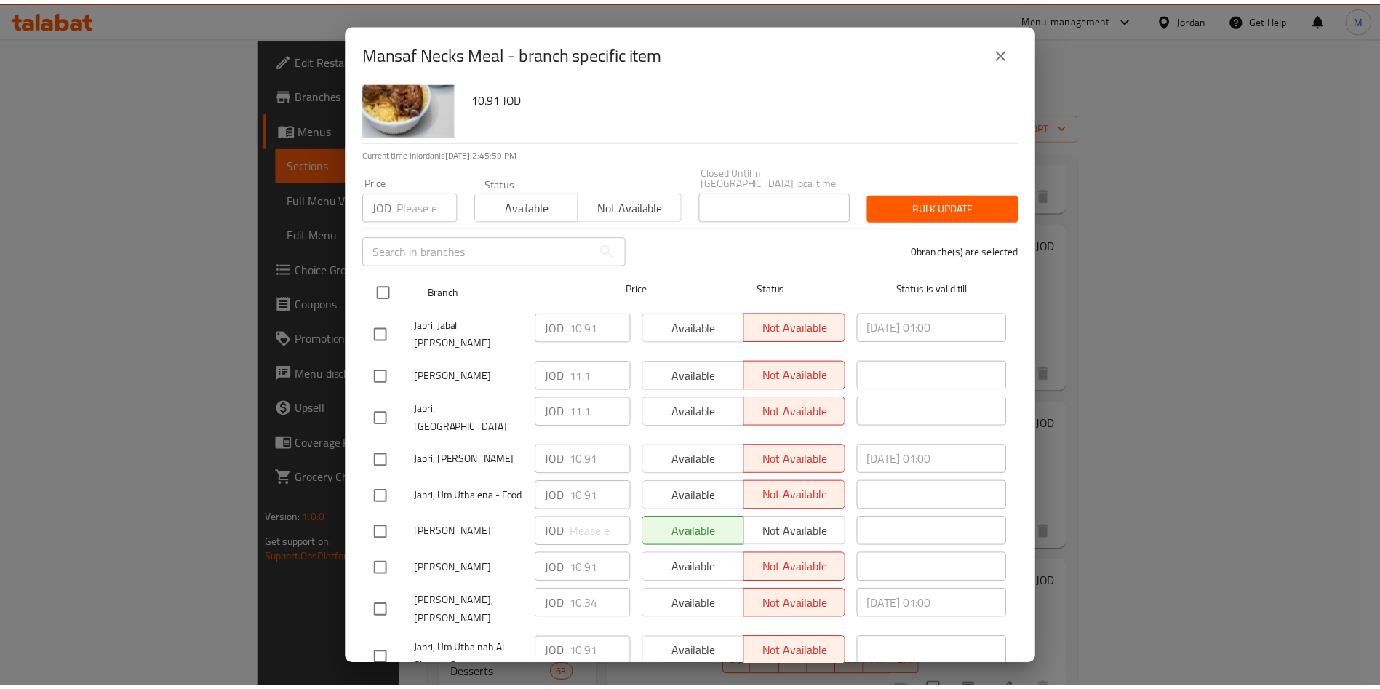
scroll to position [69, 0]
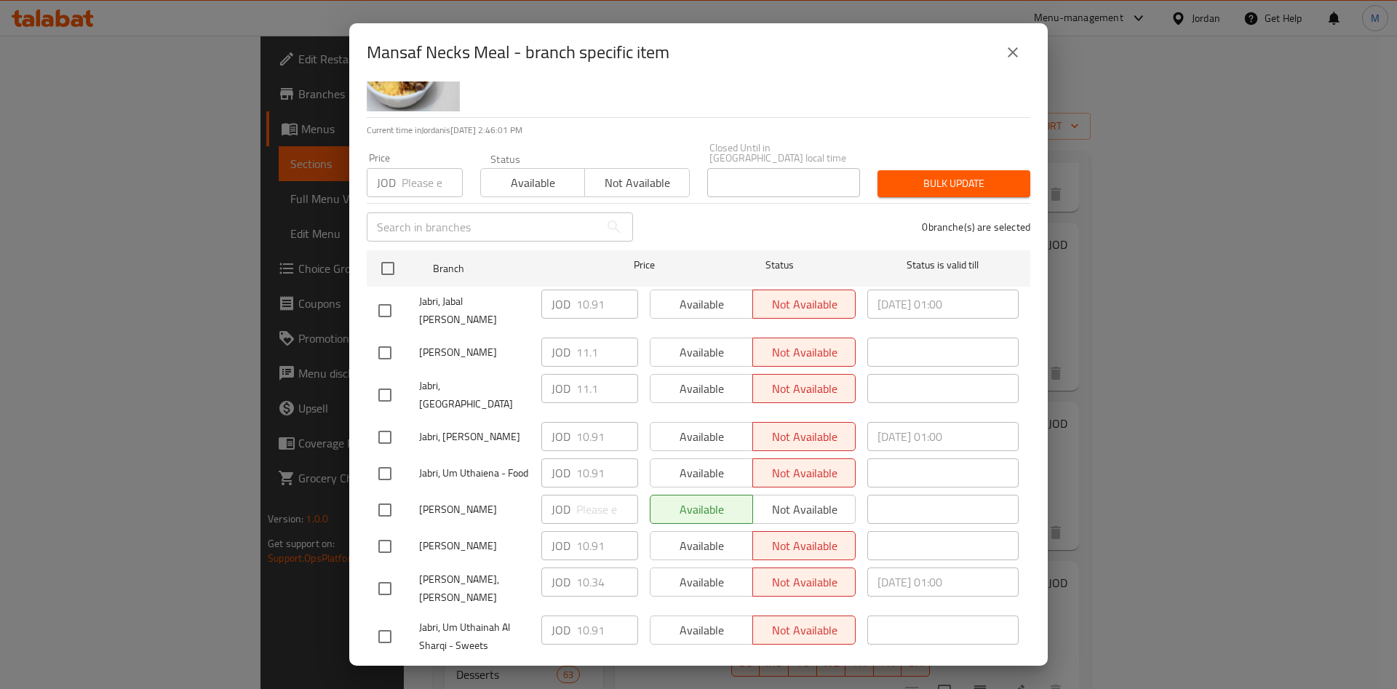
click at [1007, 58] on icon "close" at bounding box center [1012, 52] width 17 height 17
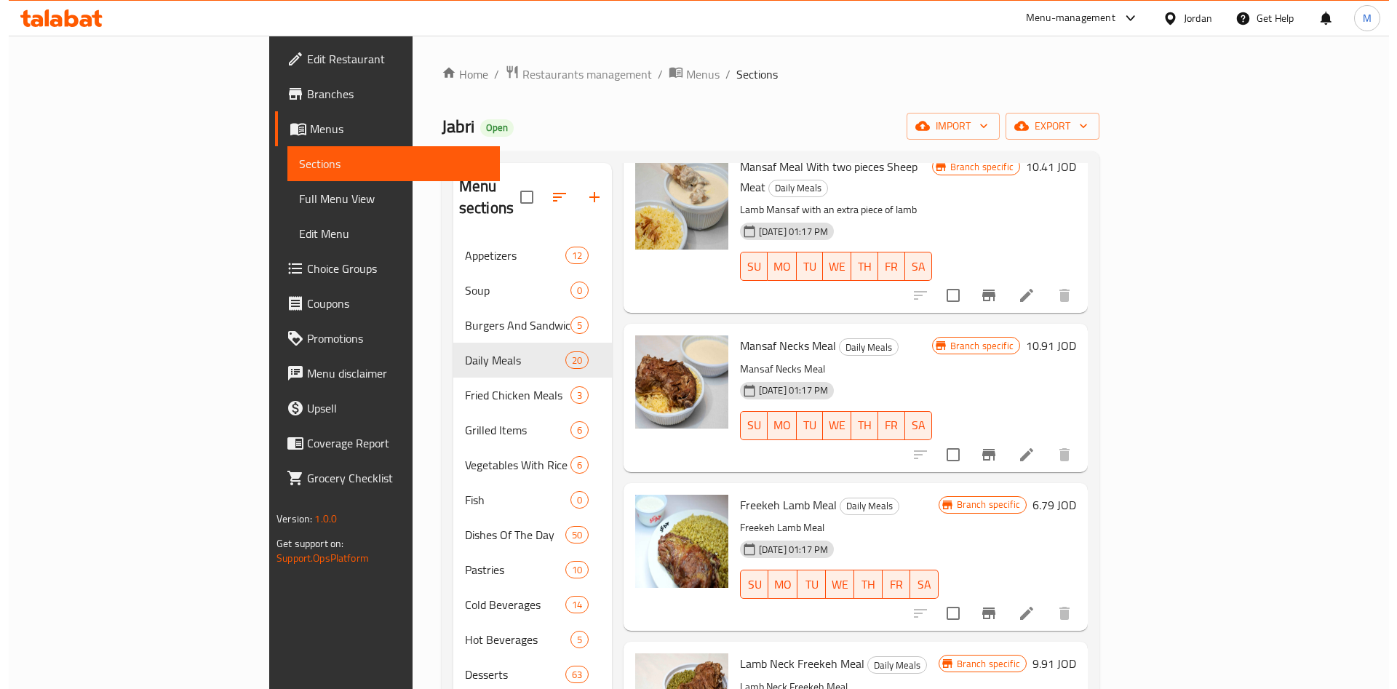
scroll to position [437, 0]
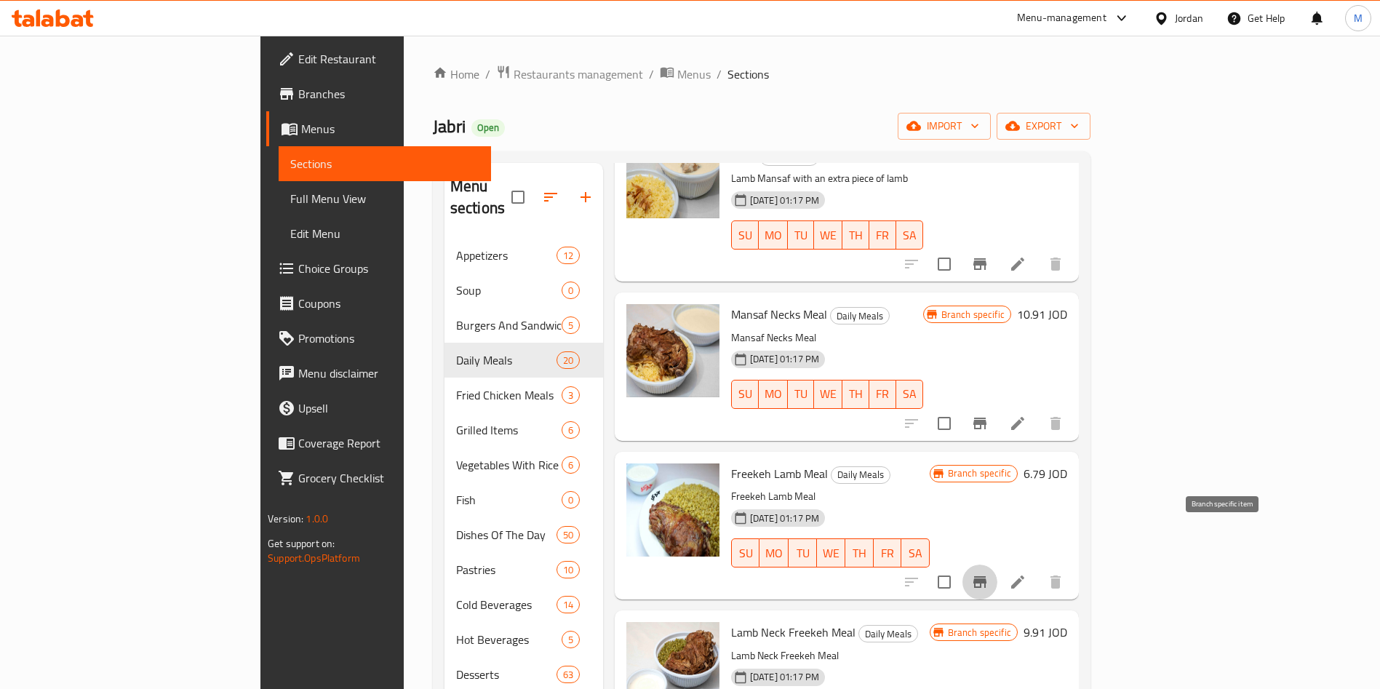
click at [997, 565] on button "Branch-specific-item" at bounding box center [980, 582] width 35 height 35
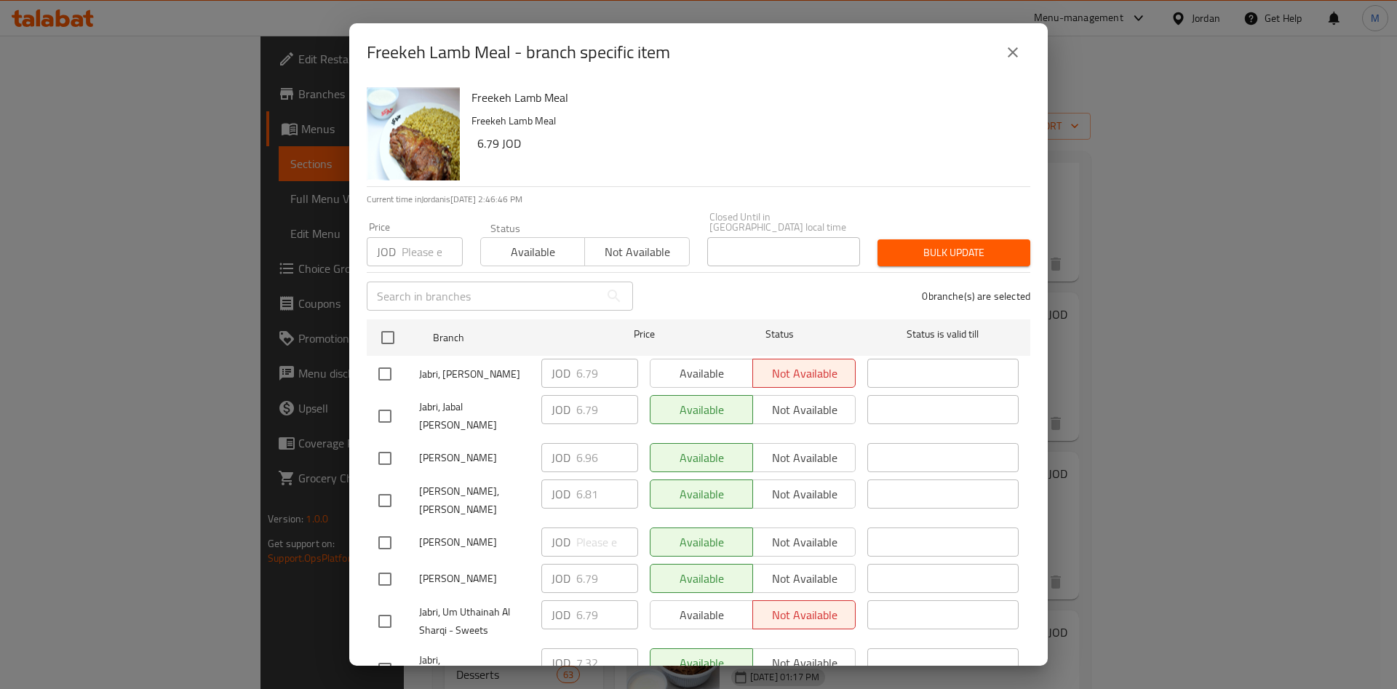
click at [1019, 57] on icon "close" at bounding box center [1012, 52] width 17 height 17
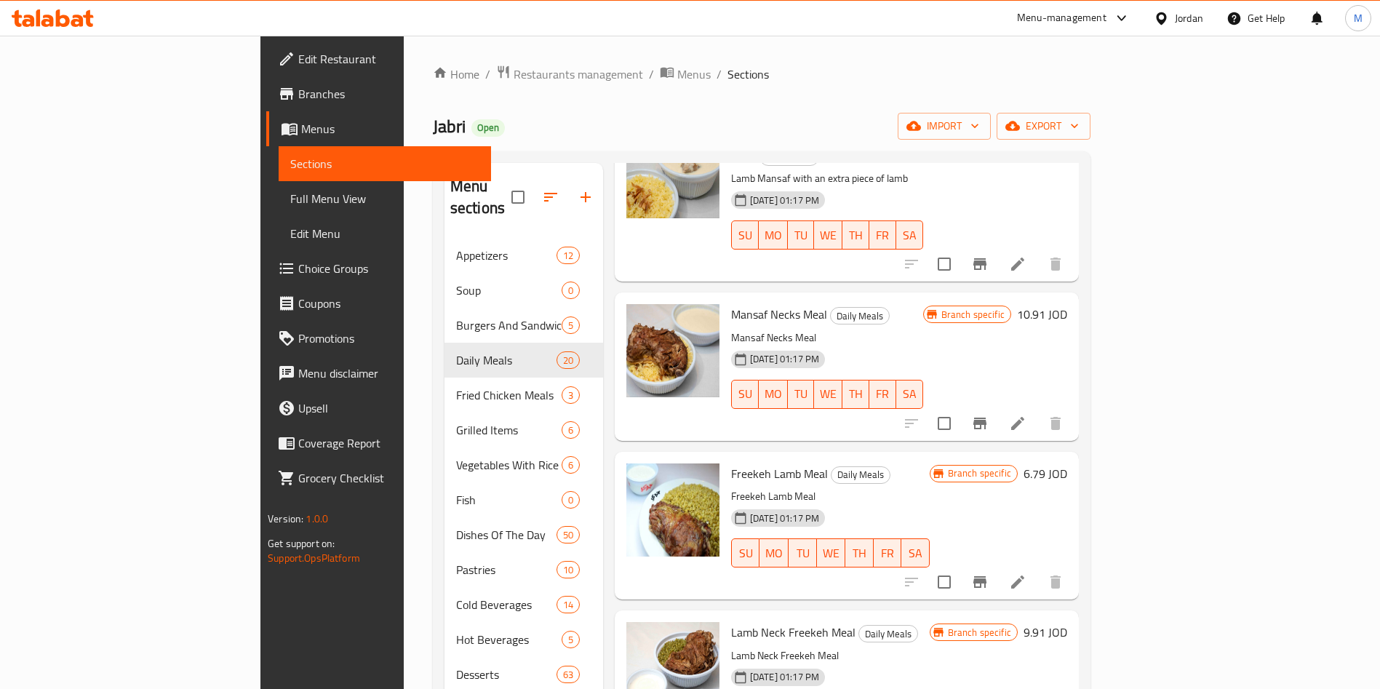
click at [1109, 43] on div "Home / Restaurants management / Menus / Sections Jabri Open import export Menu …" at bounding box center [762, 464] width 716 height 857
click at [1085, 99] on div "Home / Restaurants management / Menus / Sections Jabri Open import export Menu …" at bounding box center [762, 464] width 658 height 799
click at [891, 70] on ol "Home / Restaurants management / Menus / Sections" at bounding box center [762, 74] width 658 height 19
click at [514, 65] on span "Restaurants management" at bounding box center [579, 73] width 130 height 17
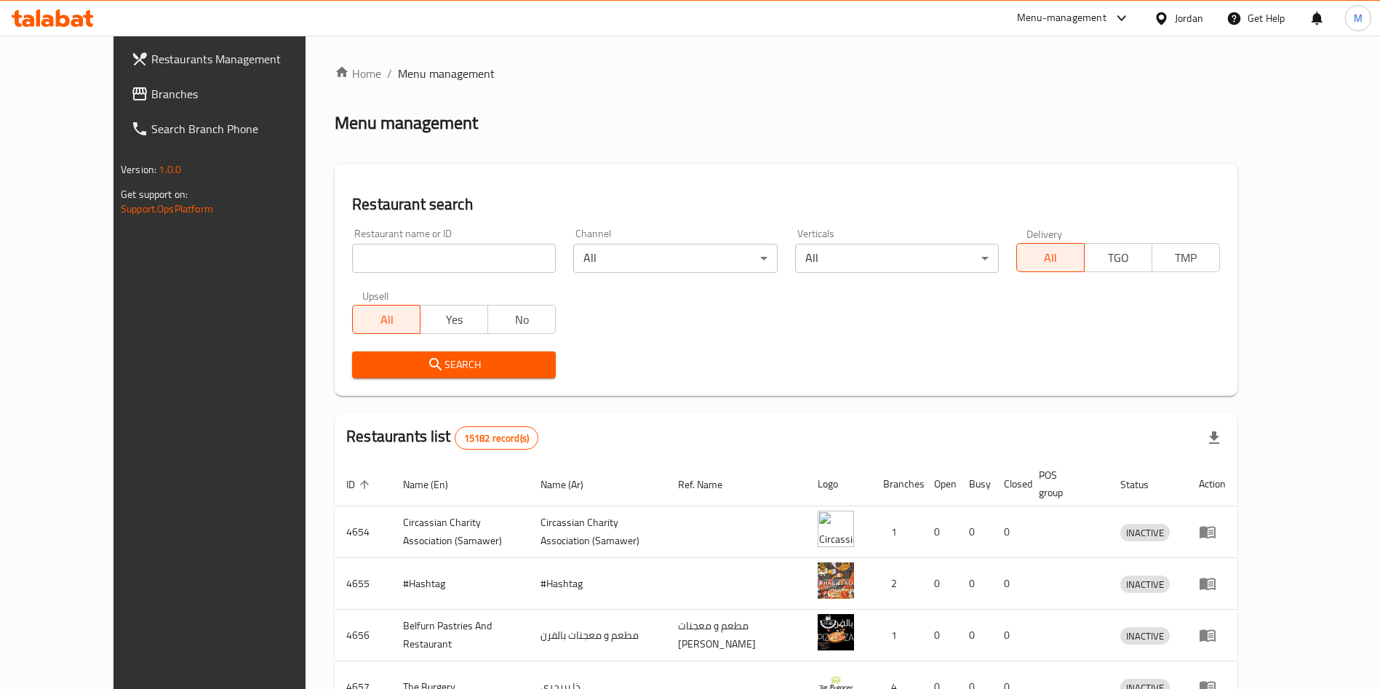
click at [1087, 81] on ol "Home / Menu management" at bounding box center [786, 73] width 903 height 17
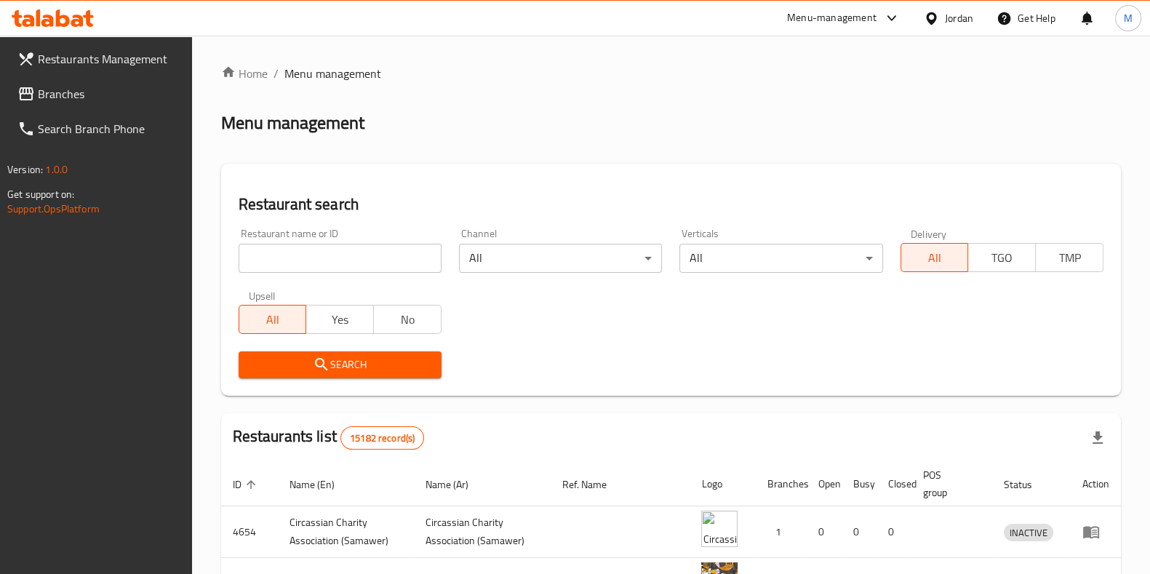
click at [763, 100] on div "Home / Menu management Menu management Restaurant search Restaurant name or ID …" at bounding box center [671, 569] width 900 height 1008
click at [81, 362] on div "Restaurants Management Branches Search Branch Phone Version: 1.0.0 Get support …" at bounding box center [96, 323] width 192 height 574
click at [56, 382] on div "Restaurants Management Branches Search Branch Phone Version: 1.0.0 Get support …" at bounding box center [96, 323] width 192 height 574
click at [1130, 305] on div "Home / Menu management Menu management Restaurant search Restaurant name or ID …" at bounding box center [671, 569] width 958 height 1066
click at [21, 393] on div "Restaurants Management Branches Search Branch Phone Version: 1.0.0 Get support …" at bounding box center [96, 323] width 192 height 574
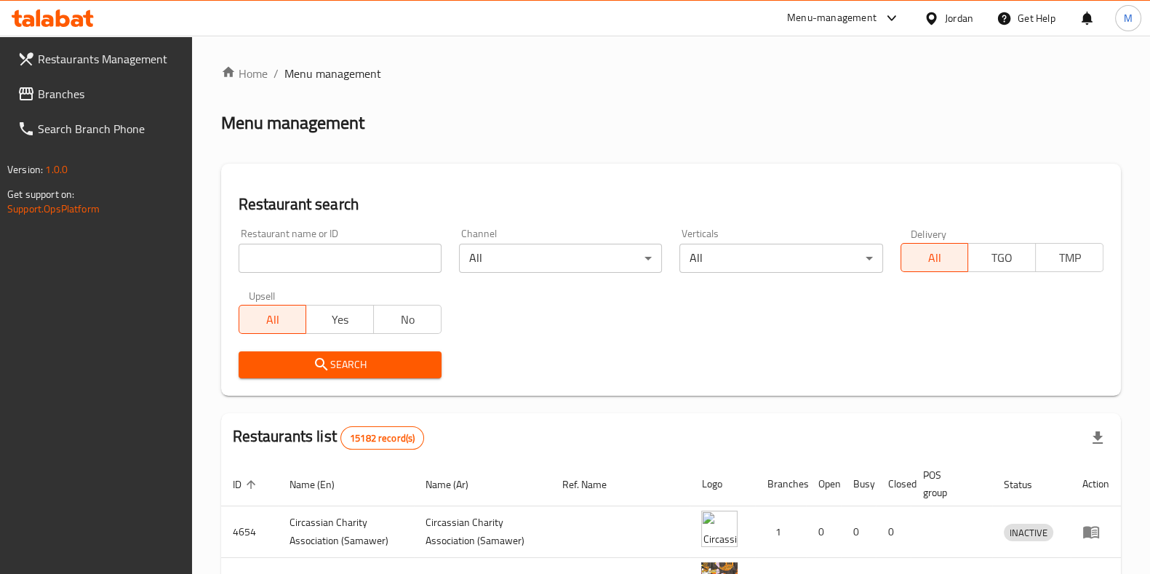
click at [125, 62] on span "Restaurants Management" at bounding box center [109, 58] width 143 height 17
